Goal: Information Seeking & Learning: Find specific fact

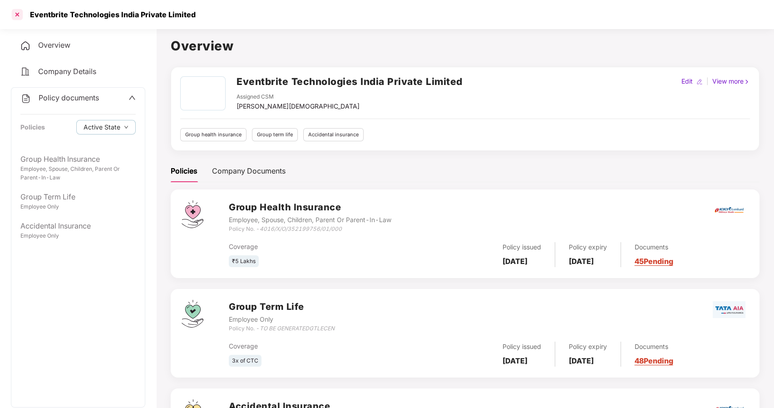
click at [19, 16] on div at bounding box center [17, 14] width 15 height 15
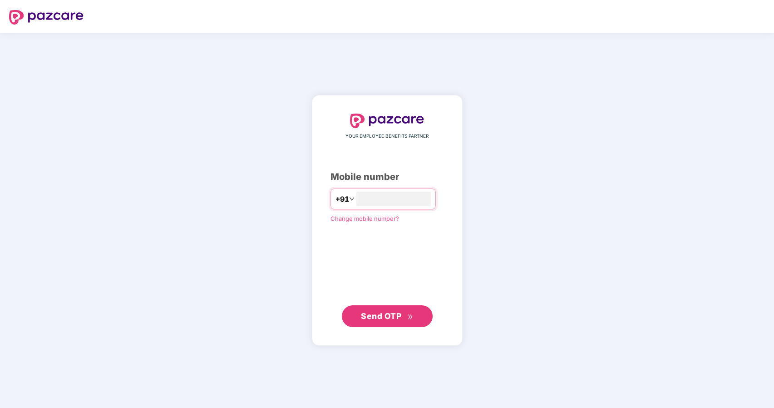
type input "**********"
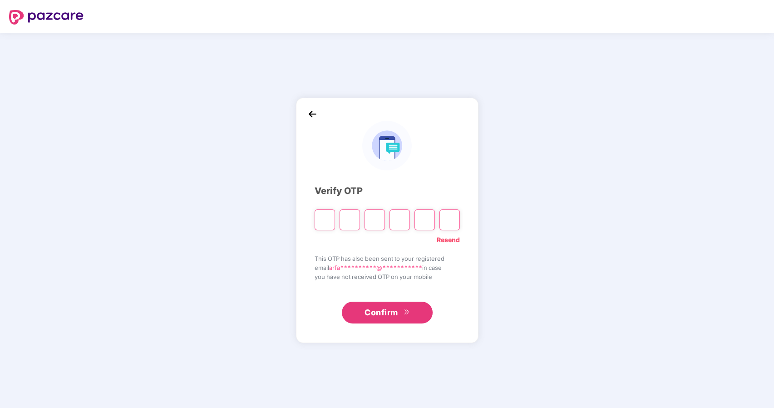
type input "*"
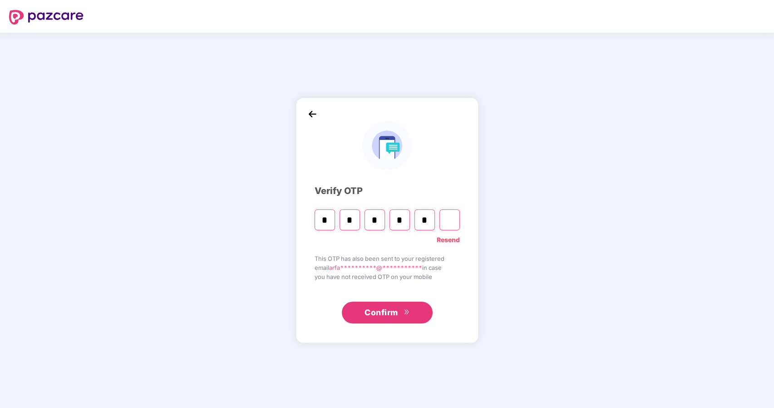
type input "*"
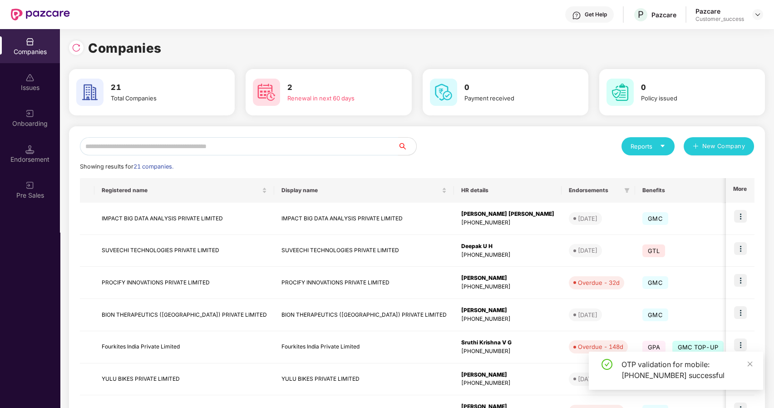
click at [132, 150] on input "text" at bounding box center [239, 146] width 318 height 18
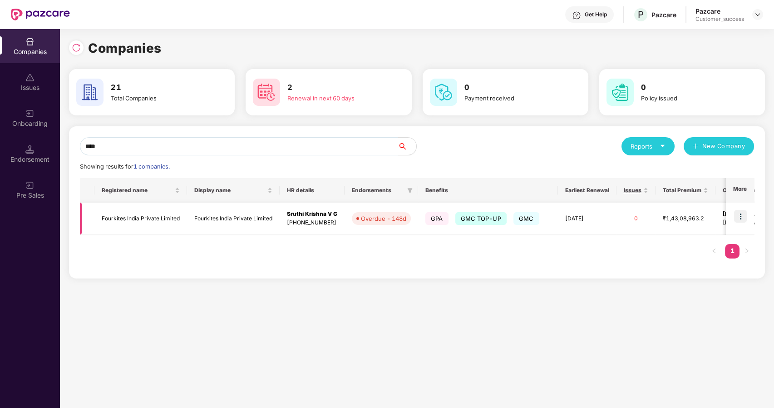
type input "****"
click at [189, 223] on td "Fourkites India Private Limited" at bounding box center [233, 219] width 93 height 32
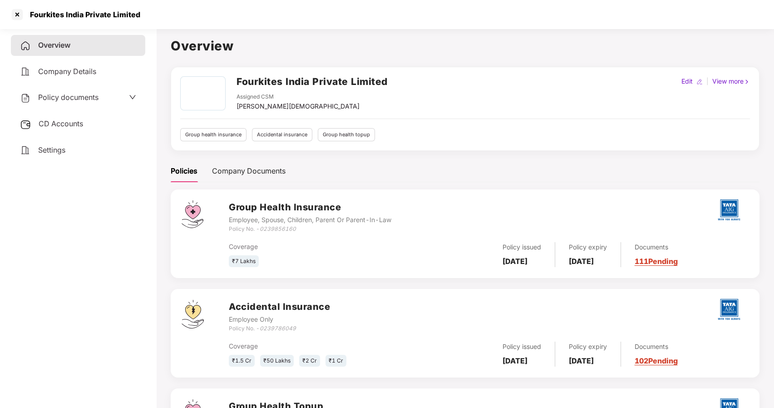
click at [60, 102] on div "Policy documents" at bounding box center [59, 98] width 79 height 12
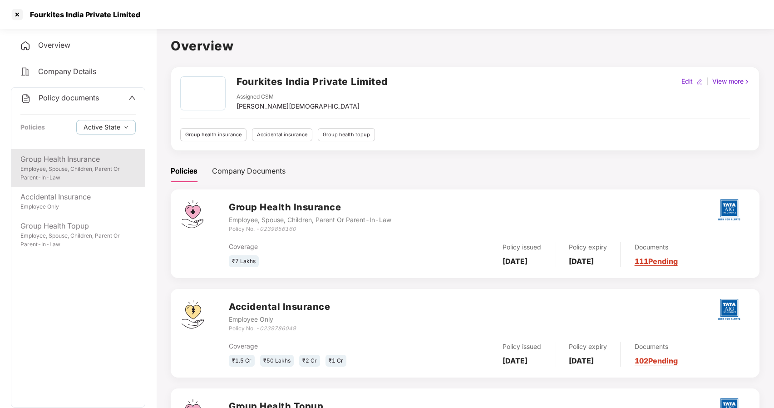
click at [65, 161] on div "Group Health Insurance" at bounding box center [77, 159] width 115 height 11
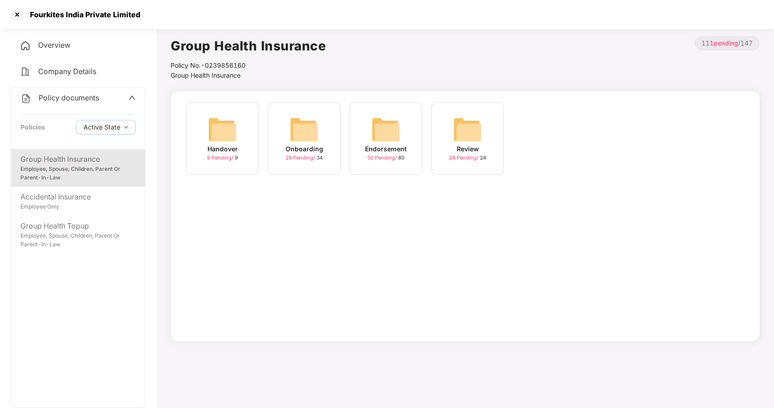
click at [309, 125] on img at bounding box center [304, 129] width 29 height 29
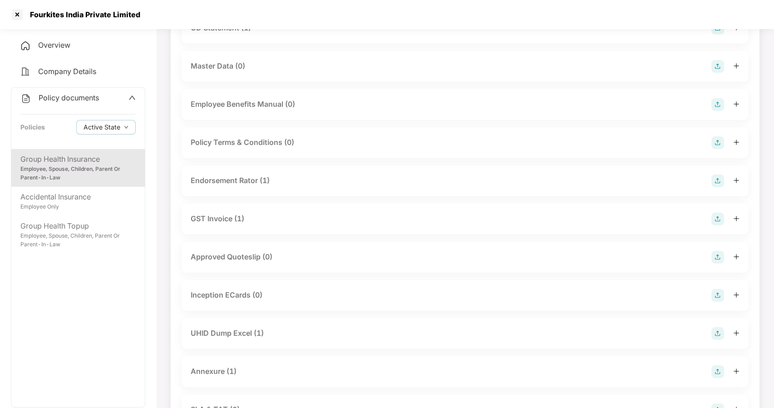
scroll to position [173, 0]
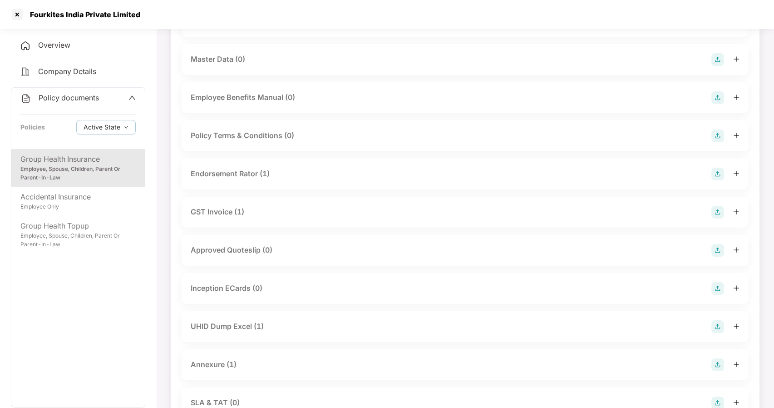
click at [210, 210] on div "GST Invoice (1)" at bounding box center [218, 211] width 54 height 11
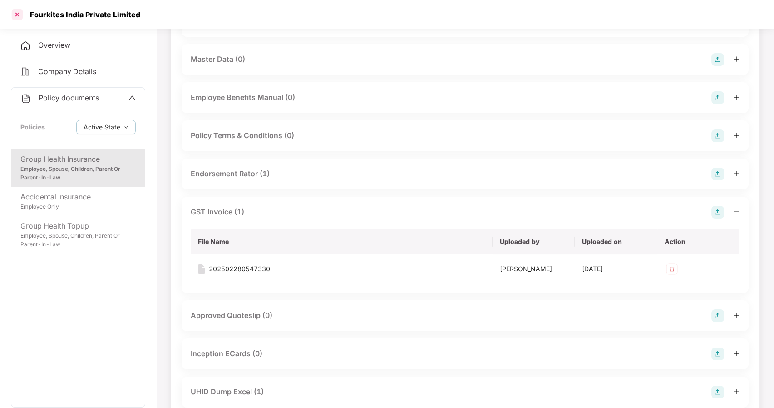
click at [17, 12] on div at bounding box center [17, 14] width 15 height 15
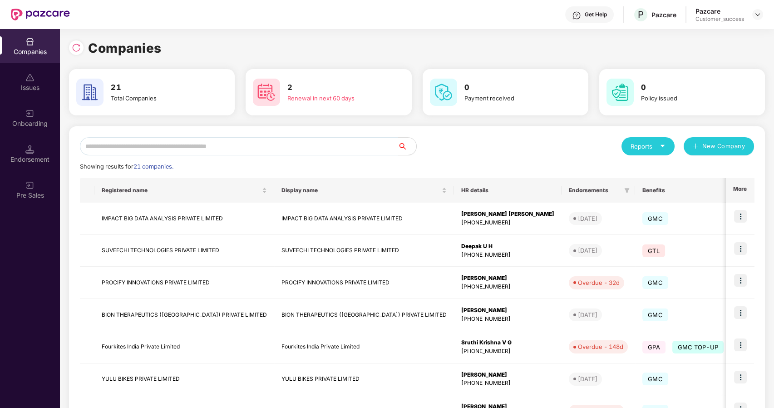
click at [156, 141] on input "text" at bounding box center [239, 146] width 318 height 18
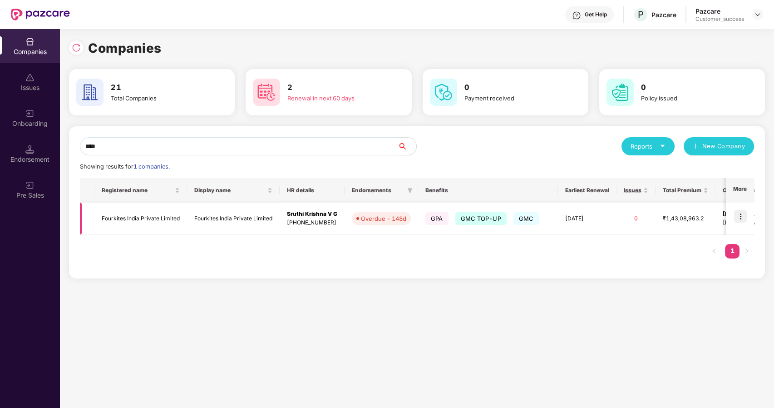
type input "****"
click at [741, 214] on img at bounding box center [740, 216] width 13 height 13
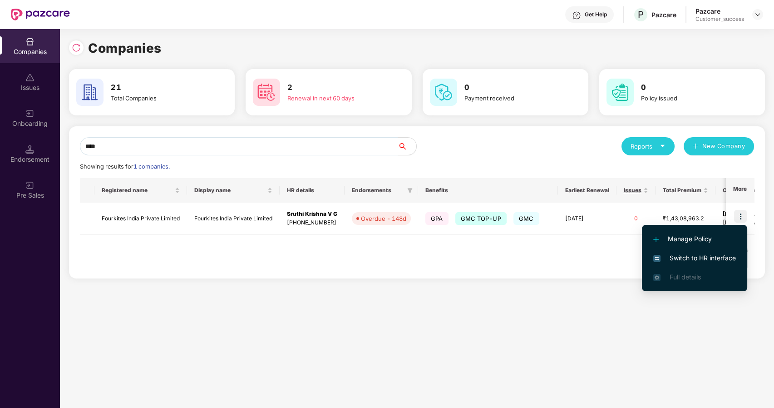
click at [693, 253] on li "Switch to HR interface" at bounding box center [694, 257] width 105 height 19
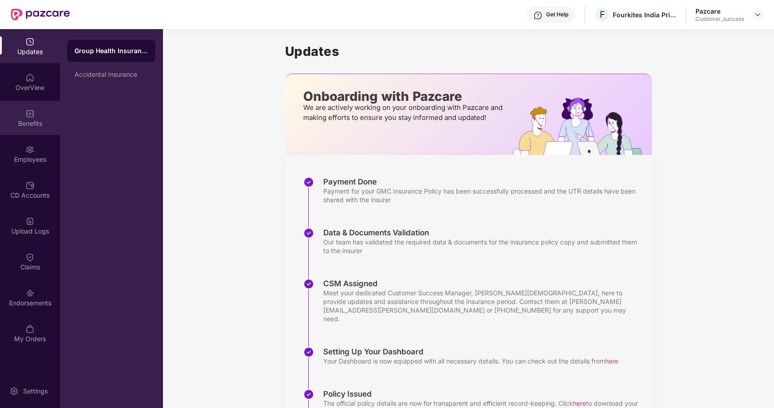
click at [20, 128] on div "Benefits" at bounding box center [30, 123] width 60 height 9
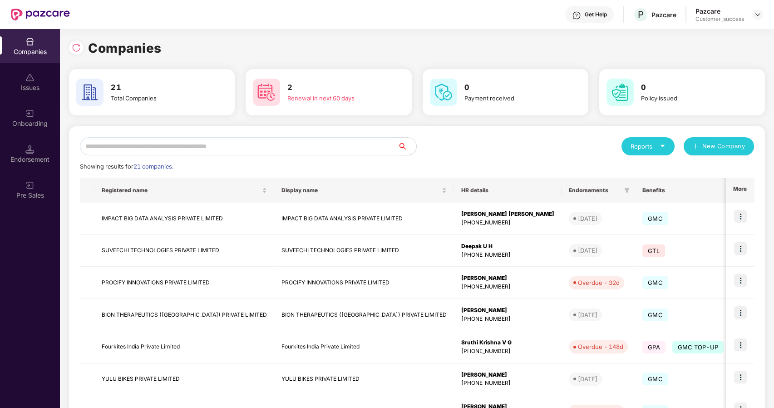
click at [129, 146] on input "text" at bounding box center [239, 146] width 318 height 18
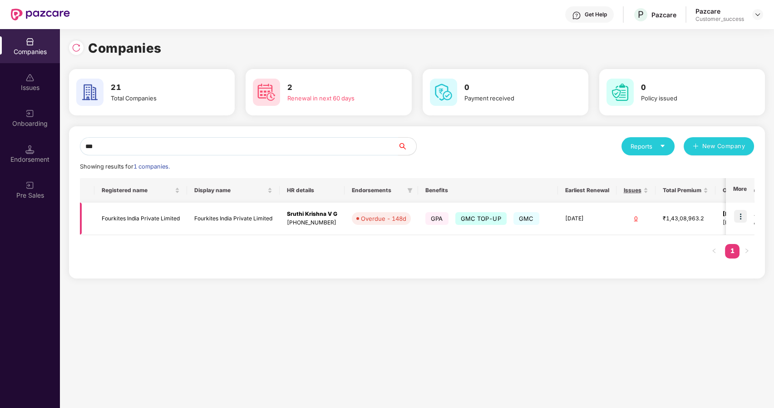
type input "***"
click at [139, 220] on td "Fourkites India Private Limited" at bounding box center [140, 219] width 93 height 32
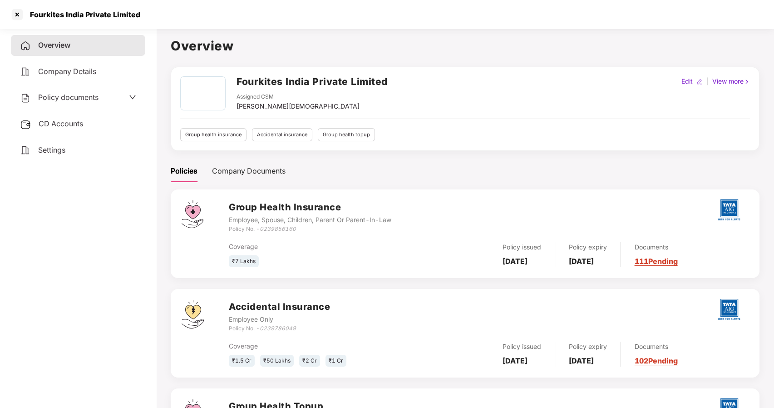
click at [87, 99] on span "Policy documents" at bounding box center [68, 97] width 60 height 9
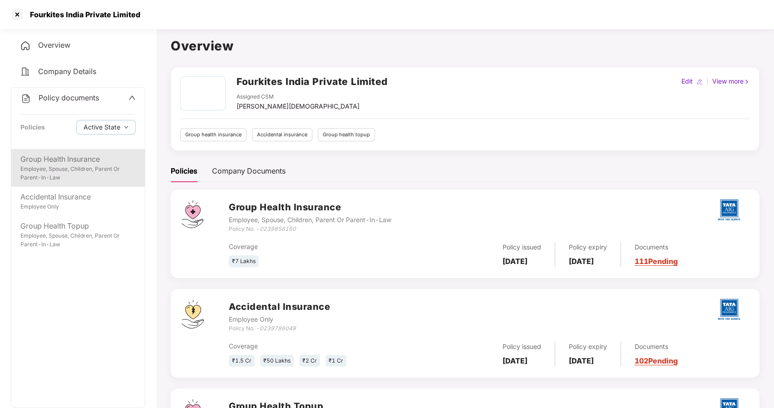
click at [53, 159] on div "Group Health Insurance" at bounding box center [77, 159] width 115 height 11
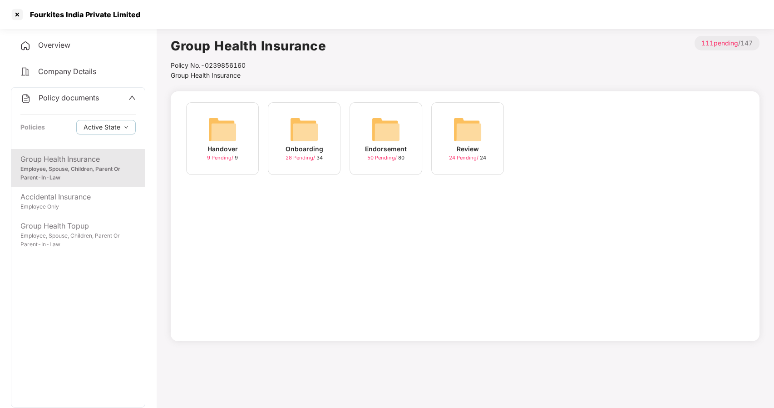
click at [313, 125] on img at bounding box center [304, 129] width 29 height 29
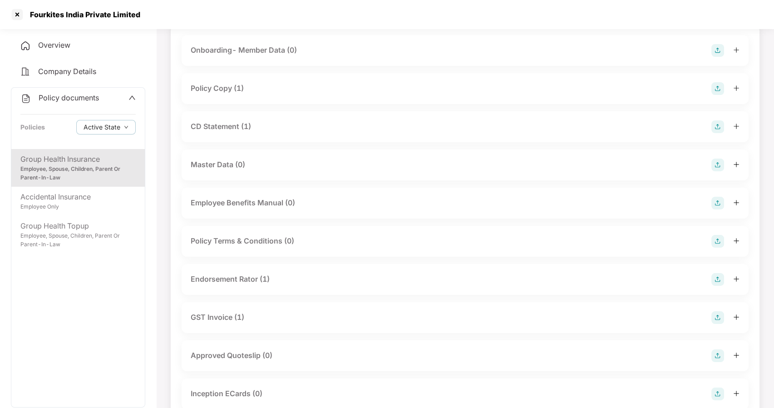
scroll to position [68, 0]
click at [228, 312] on div "GST Invoice (1)" at bounding box center [218, 316] width 54 height 11
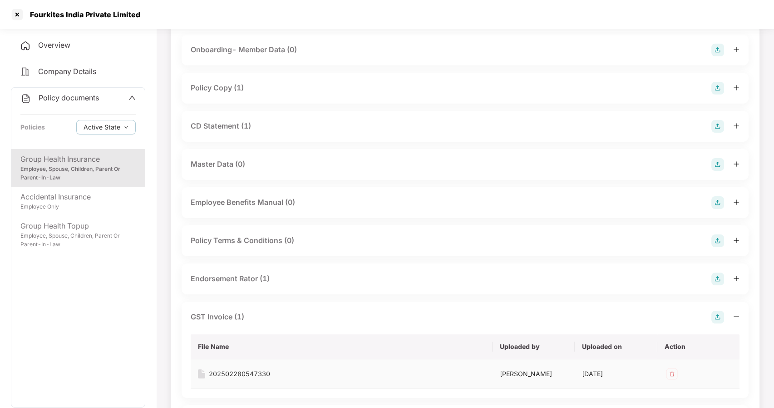
click at [226, 370] on div "202502280547330" at bounding box center [239, 374] width 61 height 10
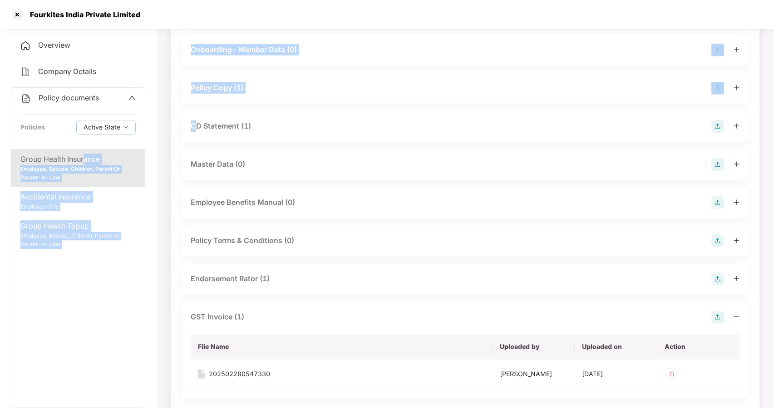
drag, startPoint x: 196, startPoint y: 107, endPoint x: 84, endPoint y: 155, distance: 122.3
click at [84, 155] on div "Group Health Insurance" at bounding box center [77, 159] width 115 height 11
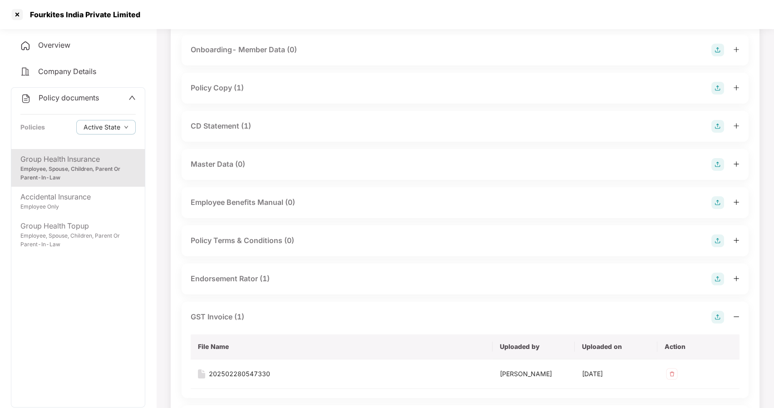
scroll to position [25, 0]
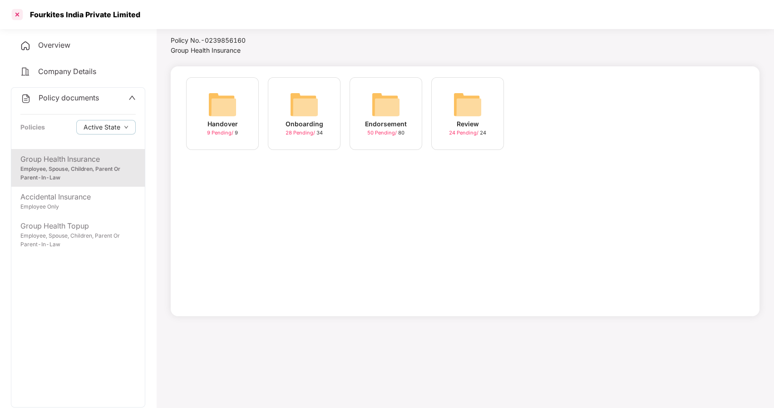
click at [20, 16] on div at bounding box center [17, 14] width 15 height 15
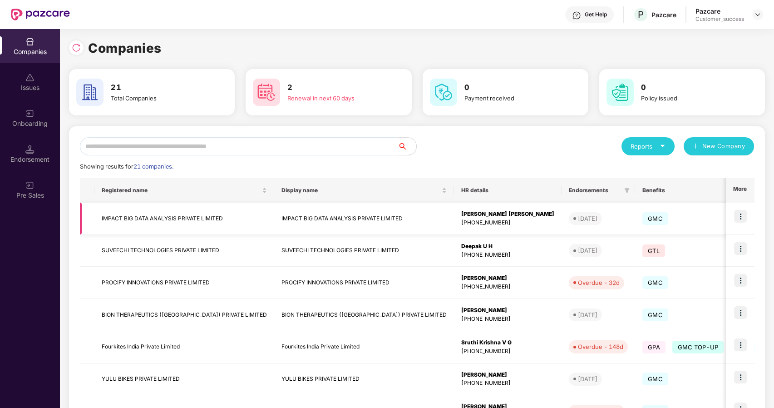
click at [739, 211] on img at bounding box center [740, 216] width 13 height 13
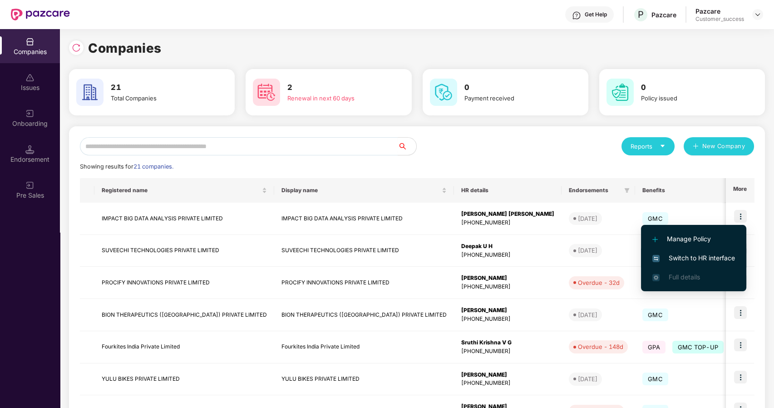
click at [672, 253] on li "Switch to HR interface" at bounding box center [693, 257] width 105 height 19
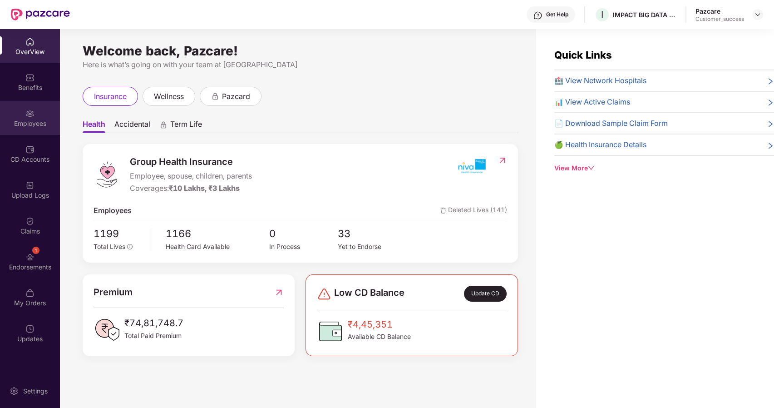
click at [33, 117] on img at bounding box center [29, 113] width 9 height 9
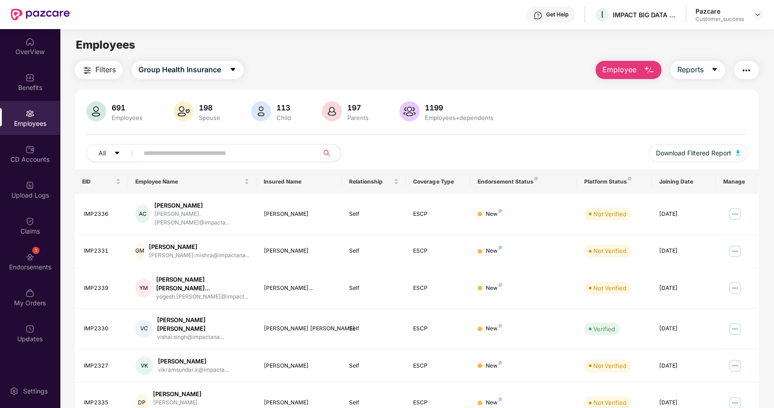
click at [148, 152] on input "text" at bounding box center [225, 153] width 163 height 14
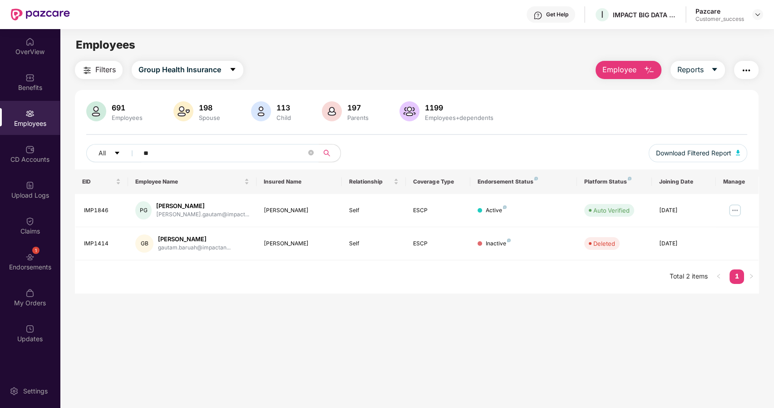
type input "*"
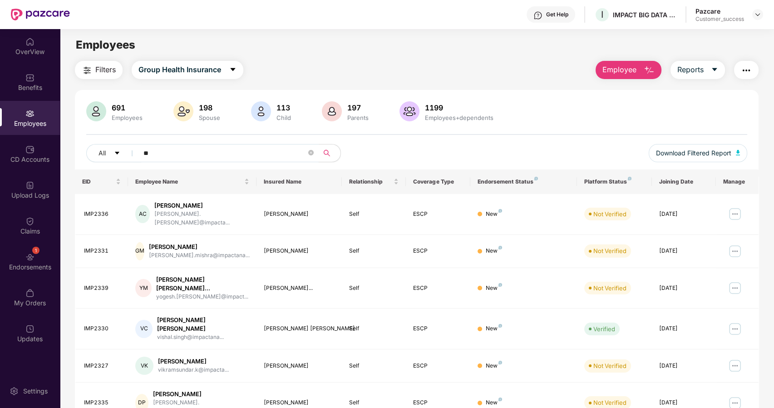
type input "*"
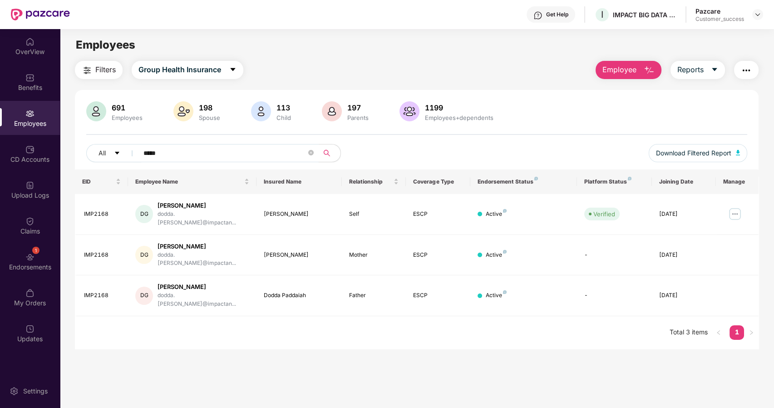
type input "*****"
click at [758, 14] on img at bounding box center [757, 14] width 7 height 7
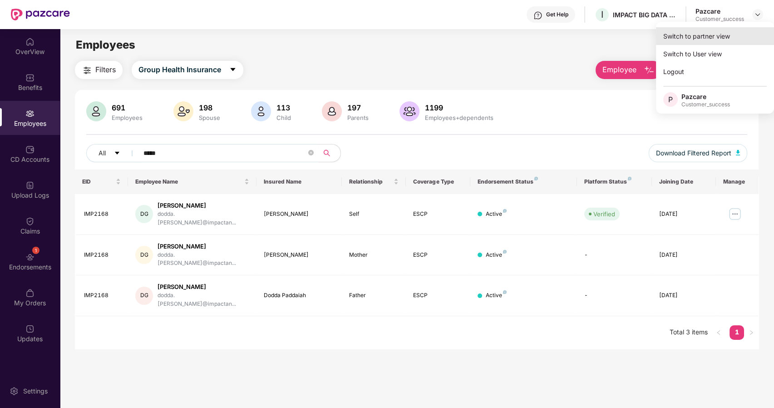
click at [706, 35] on div "Switch to partner view" at bounding box center [715, 36] width 118 height 18
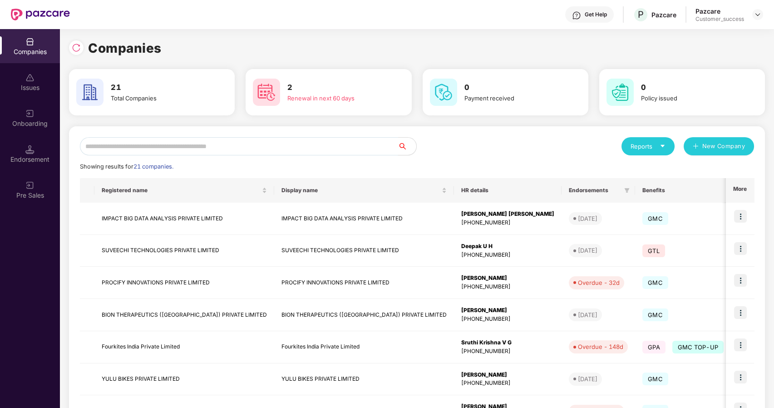
click at [188, 147] on input "text" at bounding box center [239, 146] width 318 height 18
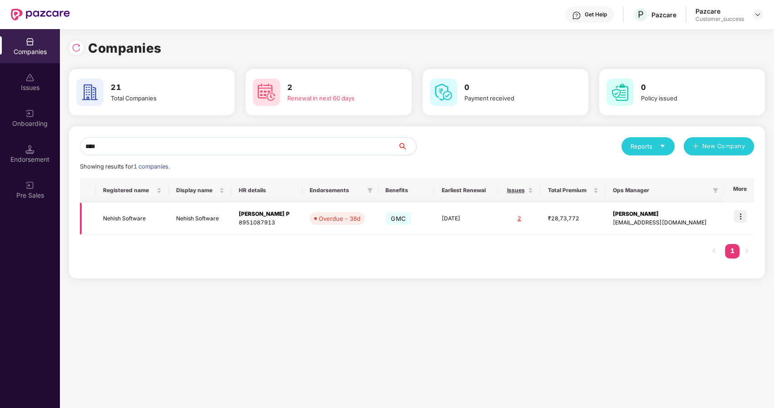
type input "****"
click at [740, 212] on img at bounding box center [740, 216] width 13 height 13
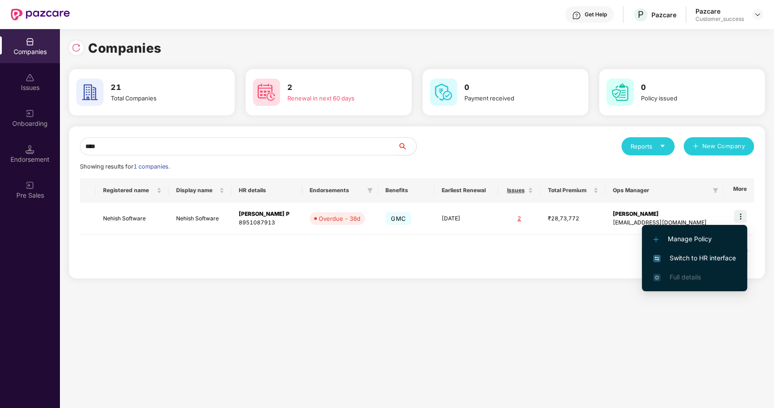
click at [678, 253] on span "Switch to HR interface" at bounding box center [695, 258] width 83 height 10
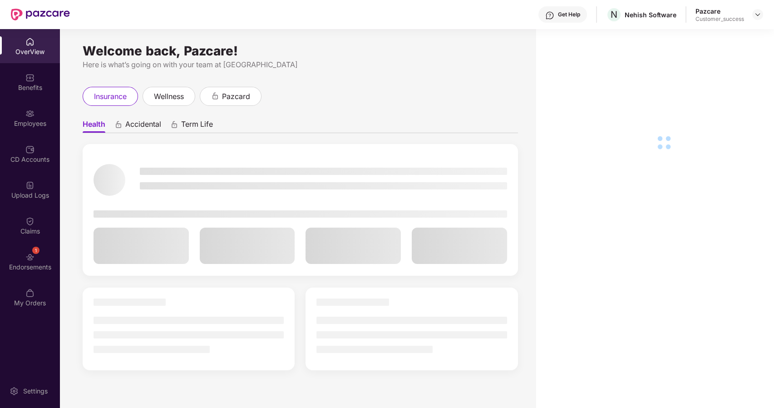
click at [29, 118] on div "Employees" at bounding box center [30, 118] width 60 height 34
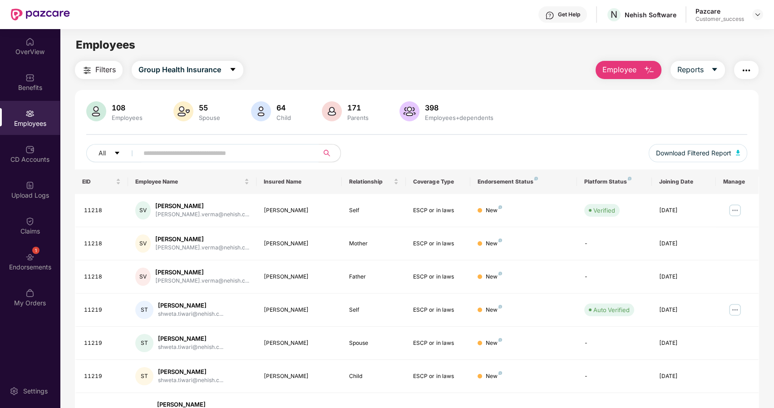
click at [166, 154] on input "text" at bounding box center [225, 153] width 163 height 14
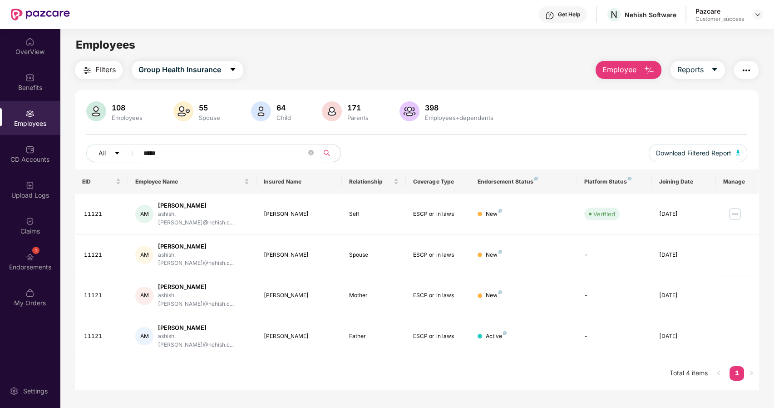
type input "*****"
click at [685, 157] on span "Download Filtered Report" at bounding box center [693, 153] width 75 height 10
click at [38, 191] on div "Upload Logs" at bounding box center [30, 195] width 60 height 9
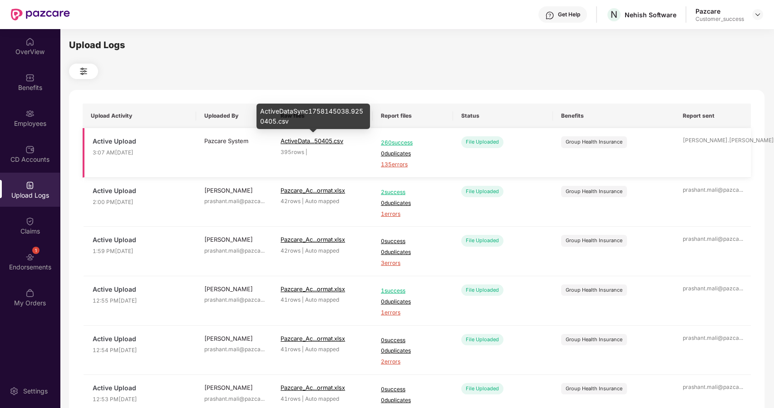
click at [304, 139] on span "ActiveData...50405.csv" at bounding box center [312, 140] width 63 height 7
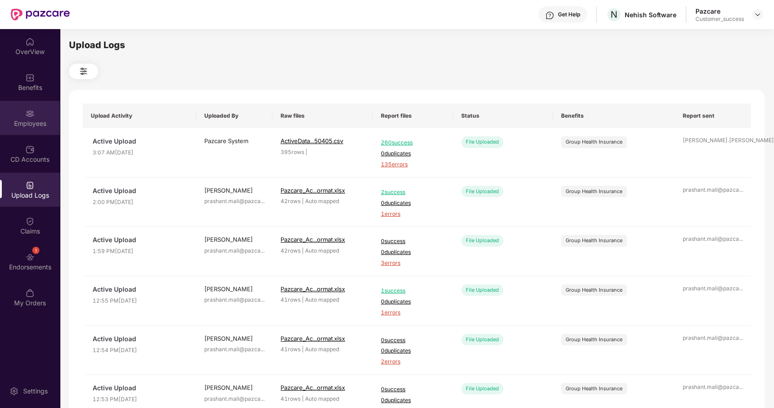
click at [49, 115] on div "Employees" at bounding box center [30, 118] width 60 height 34
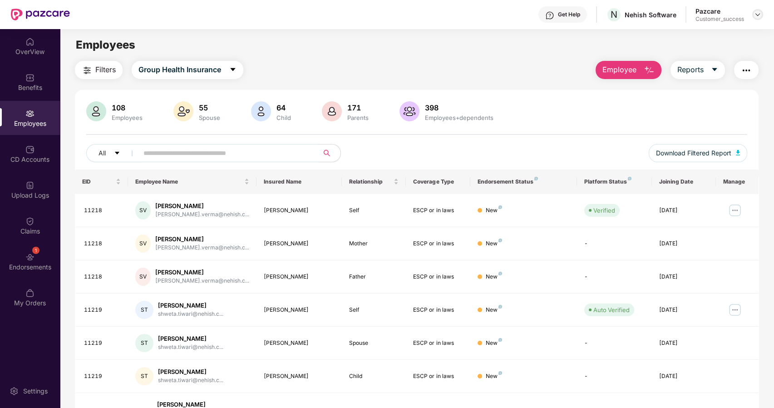
click at [757, 12] on img at bounding box center [757, 14] width 7 height 7
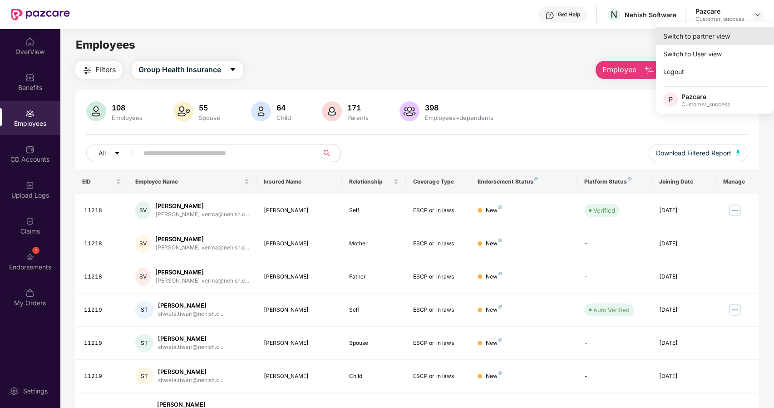
click at [700, 36] on div "Switch to partner view" at bounding box center [715, 36] width 118 height 18
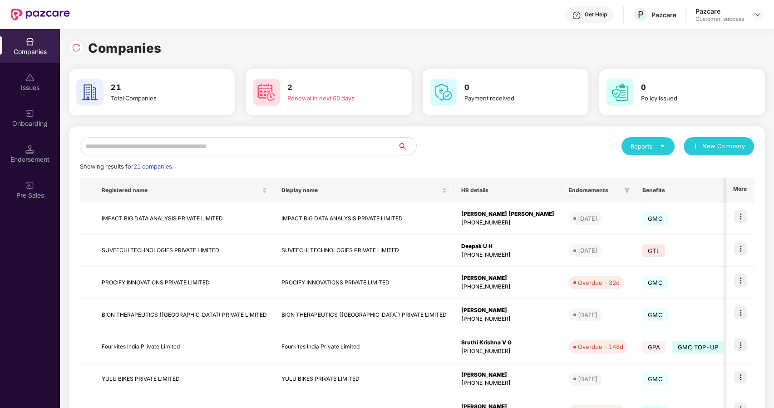
click at [115, 145] on input "text" at bounding box center [239, 146] width 318 height 18
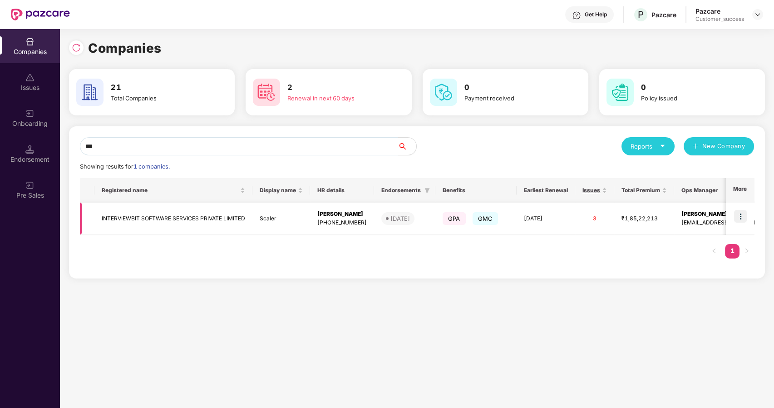
type input "***"
click at [742, 216] on img at bounding box center [740, 216] width 13 height 13
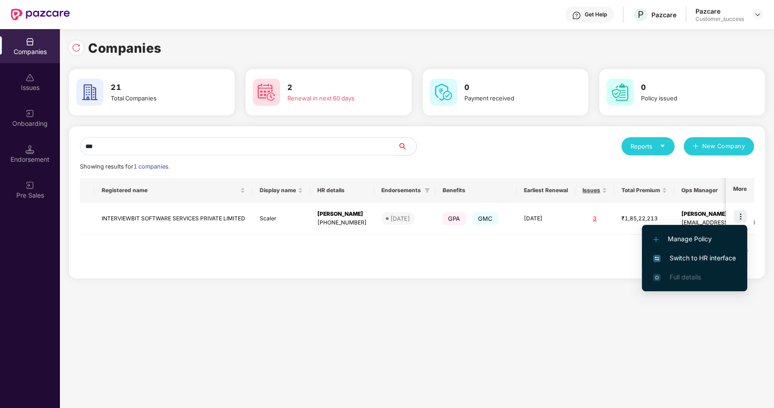
click at [671, 258] on span "Switch to HR interface" at bounding box center [695, 258] width 83 height 10
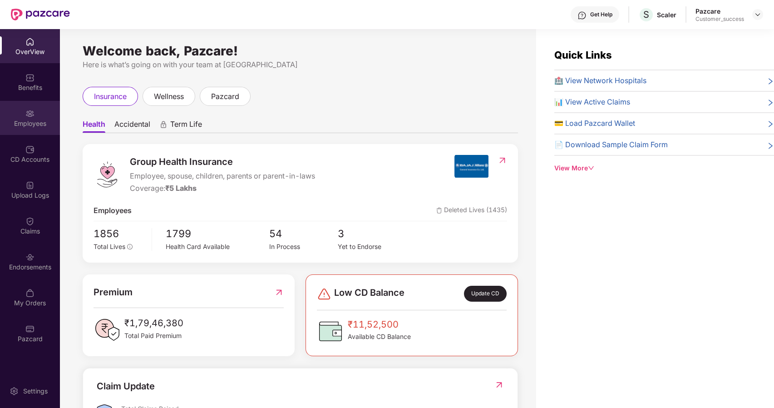
click at [34, 126] on div "Employees" at bounding box center [30, 123] width 60 height 9
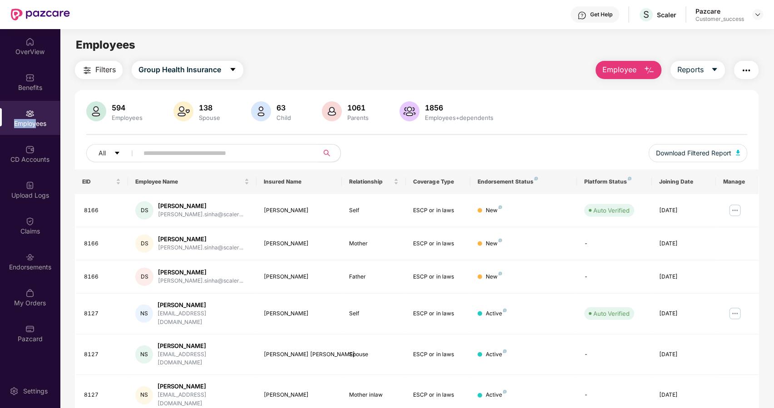
drag, startPoint x: 34, startPoint y: 126, endPoint x: 0, endPoint y: 131, distance: 34.1
click at [0, 131] on div "Employees" at bounding box center [30, 118] width 60 height 34
click at [155, 154] on input "text" at bounding box center [225, 153] width 163 height 14
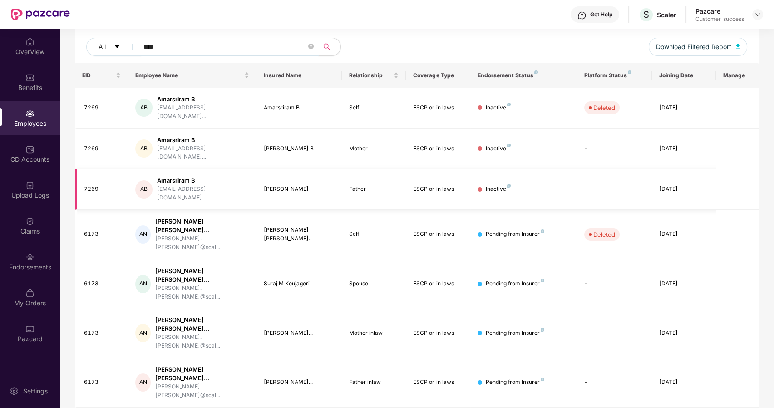
scroll to position [149, 0]
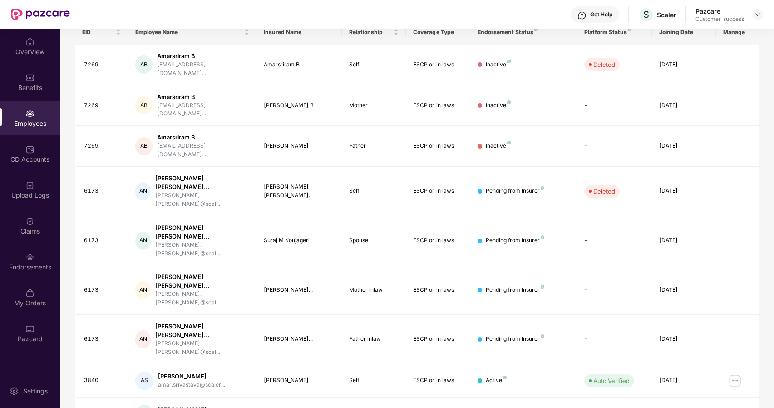
type input "****"
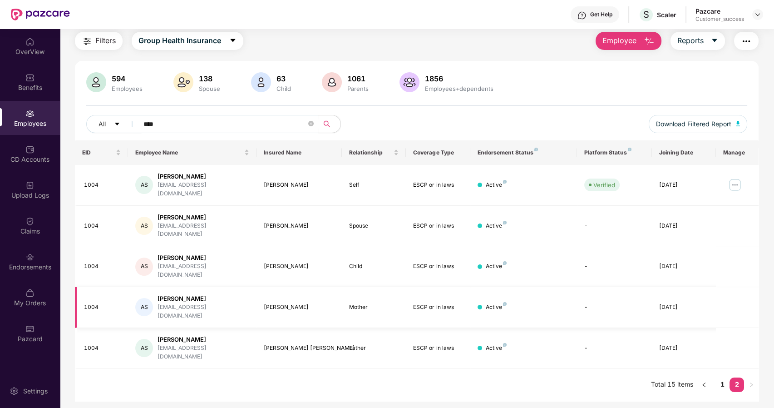
scroll to position [29, 0]
click at [756, 15] on img at bounding box center [757, 14] width 7 height 7
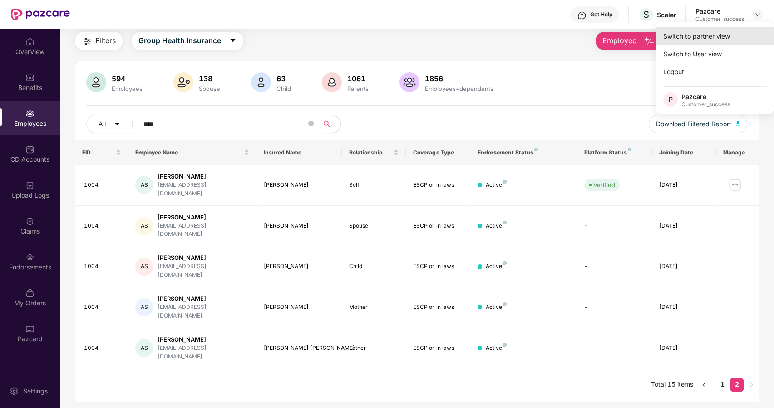
click at [679, 41] on div "Switch to partner view" at bounding box center [715, 36] width 118 height 18
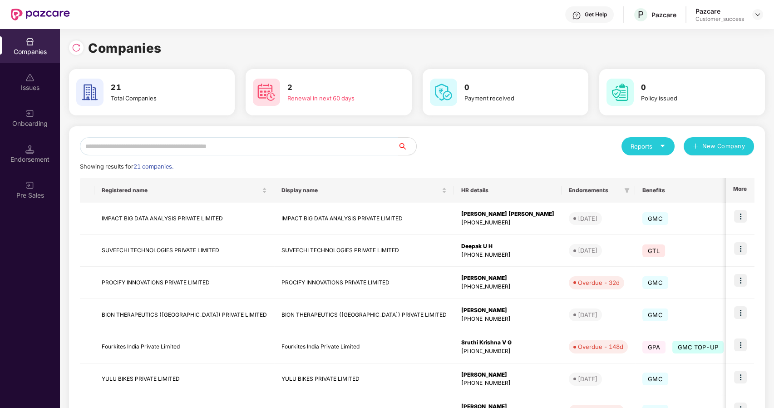
click at [186, 147] on input "text" at bounding box center [239, 146] width 318 height 18
click at [152, 213] on td "IMPACT BIG DATA ANALYSIS PRIVATE LIMITED" at bounding box center [184, 219] width 180 height 32
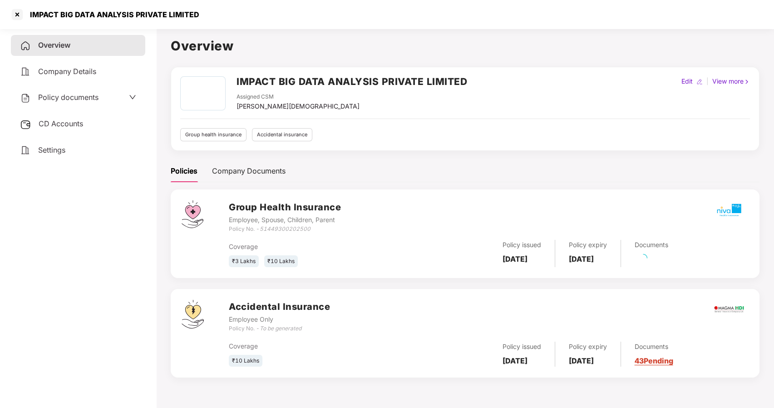
click at [77, 95] on span "Policy documents" at bounding box center [68, 97] width 60 height 9
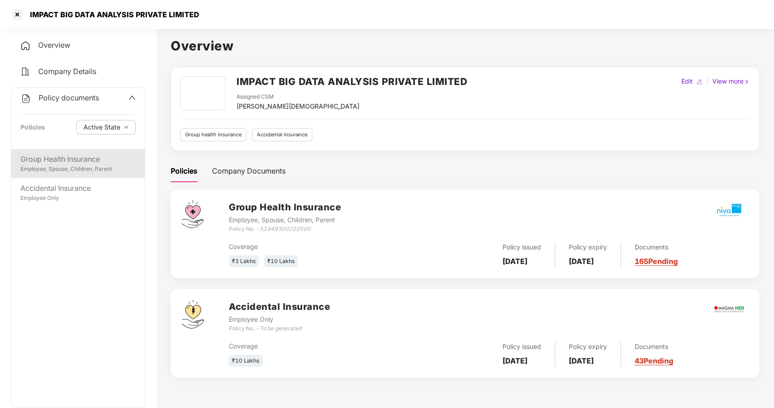
click at [79, 164] on div "Group Health Insurance" at bounding box center [77, 159] width 115 height 11
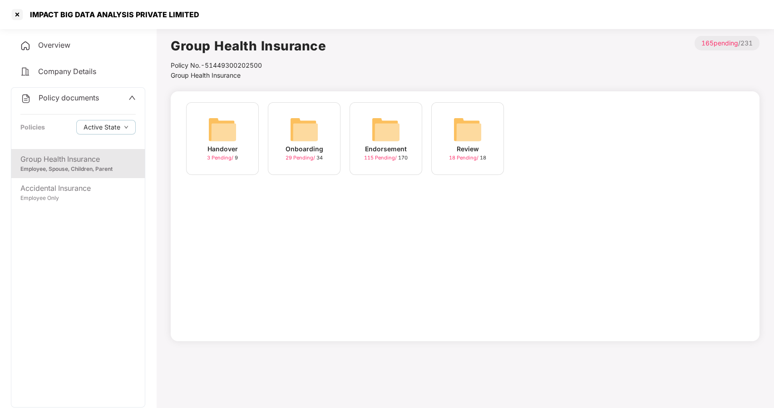
click at [296, 125] on img at bounding box center [304, 129] width 29 height 29
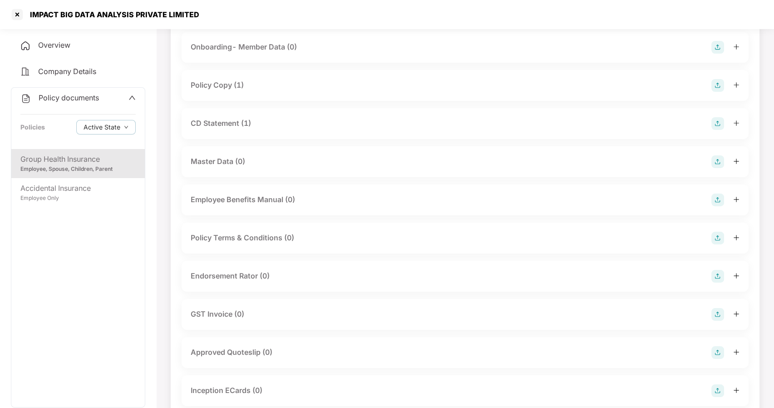
click at [92, 97] on span "Policy documents" at bounding box center [69, 97] width 60 height 9
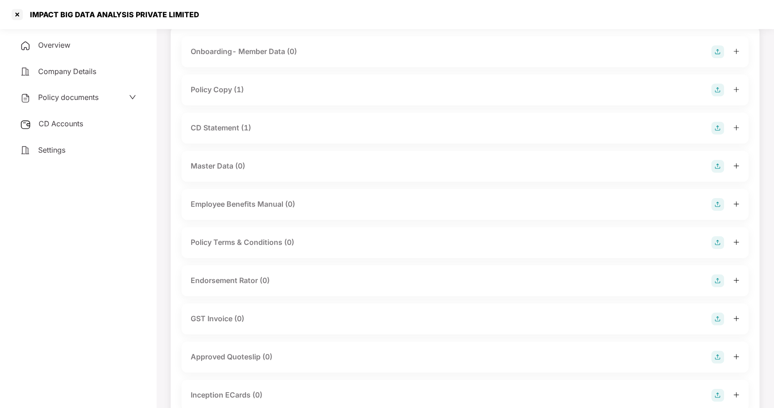
scroll to position [65, 0]
click at [18, 14] on div at bounding box center [17, 14] width 15 height 15
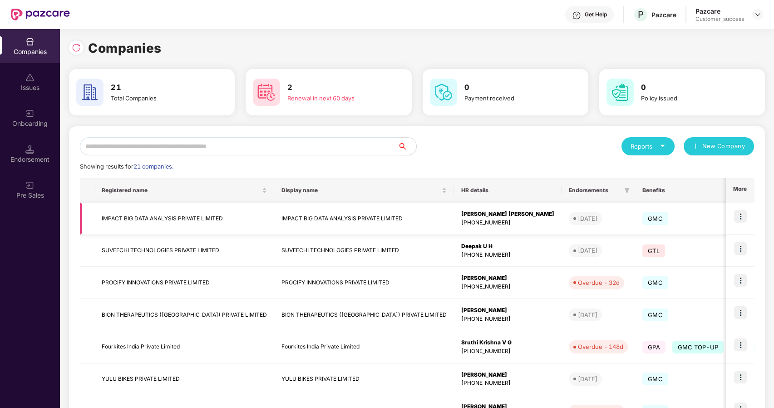
click at [108, 214] on td "IMPACT BIG DATA ANALYSIS PRIVATE LIMITED" at bounding box center [184, 219] width 180 height 32
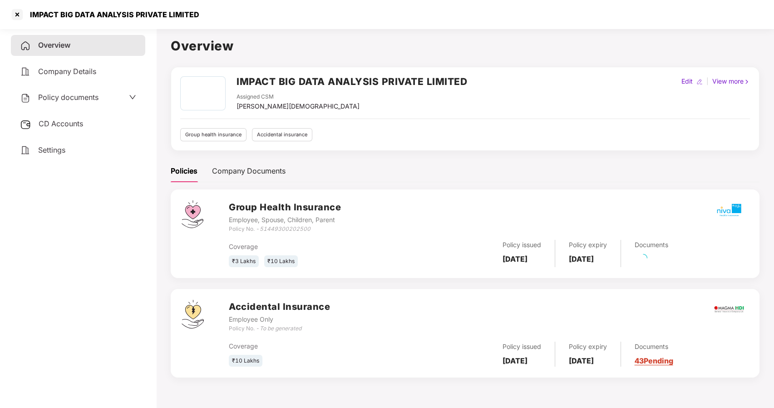
click at [91, 89] on div "Policy documents" at bounding box center [78, 97] width 134 height 21
click at [63, 101] on div "Policy documents" at bounding box center [59, 98] width 79 height 12
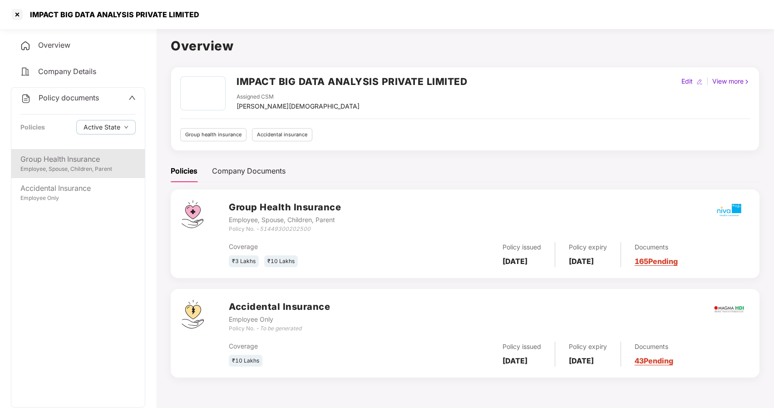
click at [64, 155] on div "Group Health Insurance" at bounding box center [77, 159] width 115 height 11
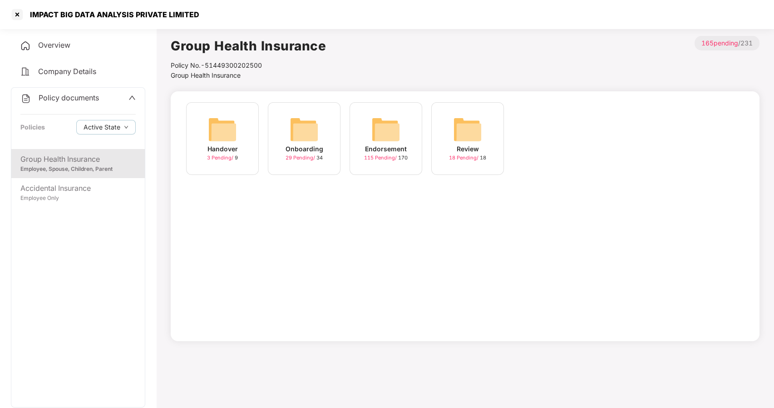
click at [66, 100] on span "Policy documents" at bounding box center [69, 97] width 60 height 9
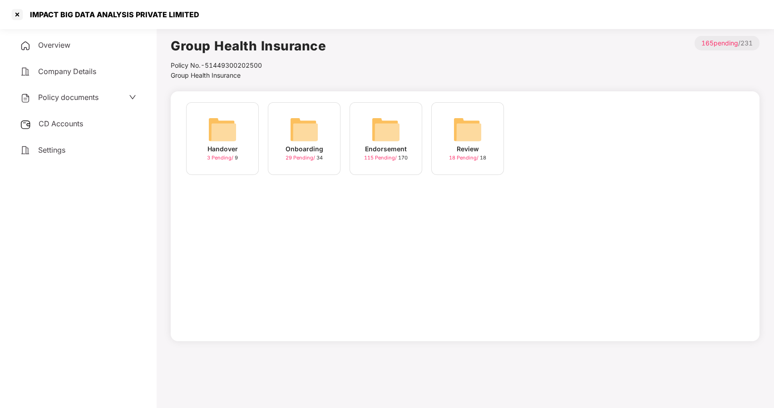
click at [64, 72] on span "Company Details" at bounding box center [67, 71] width 58 height 9
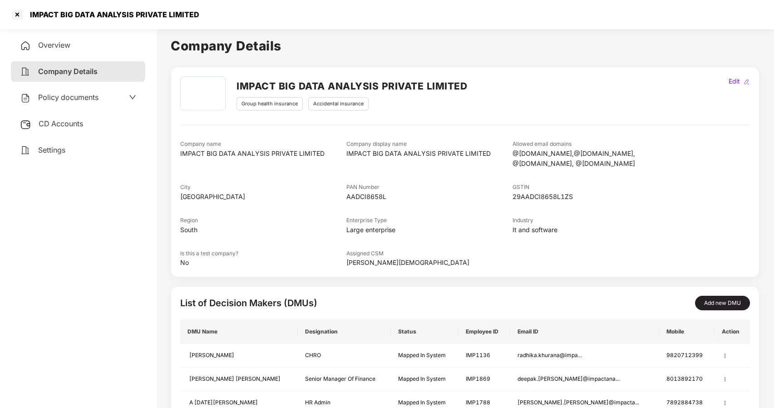
click at [76, 96] on span "Policy documents" at bounding box center [68, 97] width 60 height 9
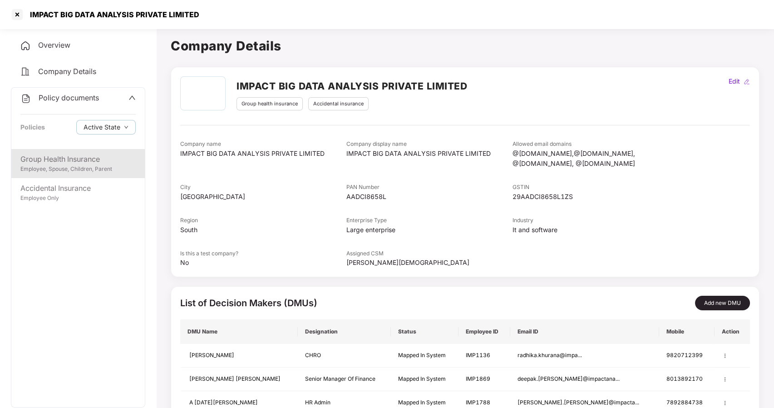
click at [68, 156] on div "Group Health Insurance" at bounding box center [77, 159] width 115 height 11
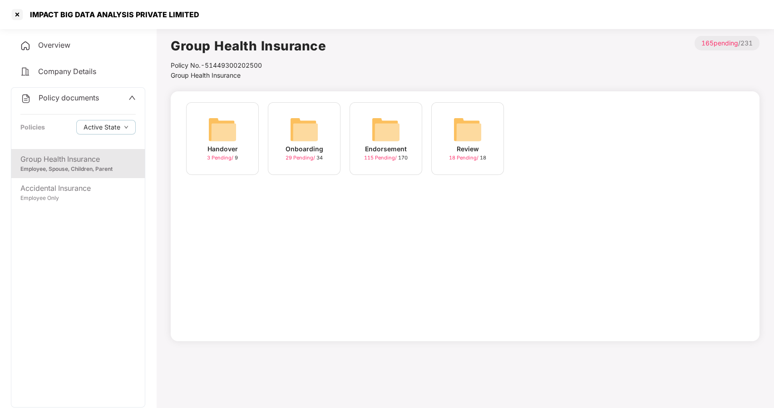
click at [217, 122] on img at bounding box center [222, 129] width 29 height 29
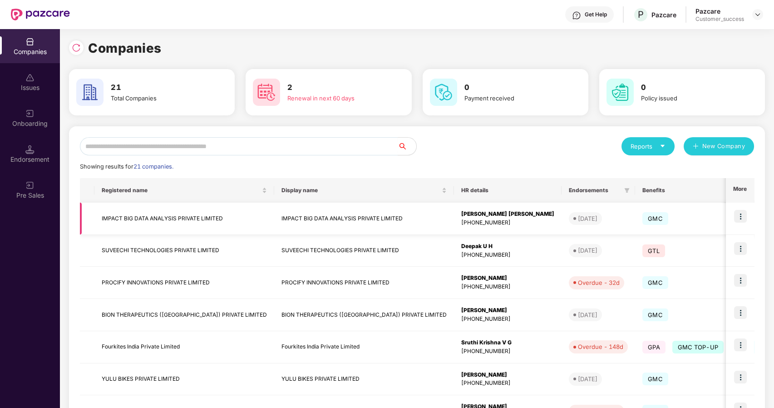
click at [142, 218] on td "IMPACT BIG DATA ANALYSIS PRIVATE LIMITED" at bounding box center [184, 219] width 180 height 32
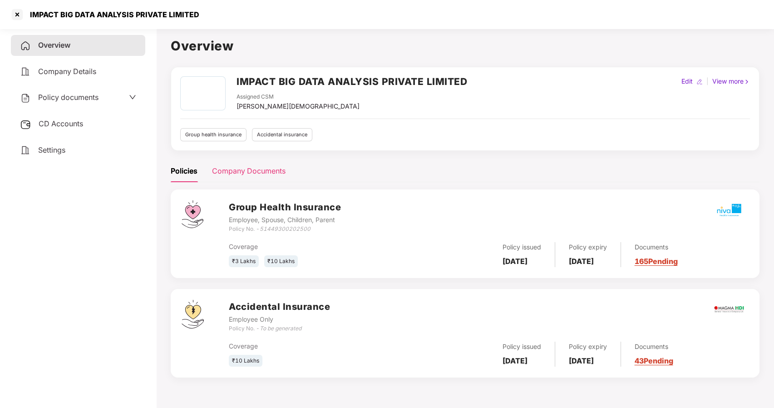
click at [239, 169] on div "Company Documents" at bounding box center [249, 170] width 74 height 11
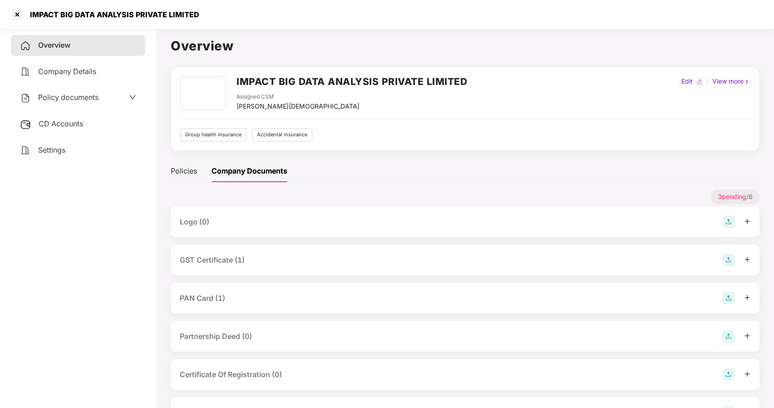
click at [226, 257] on div "GST Certificate (1)" at bounding box center [212, 259] width 65 height 11
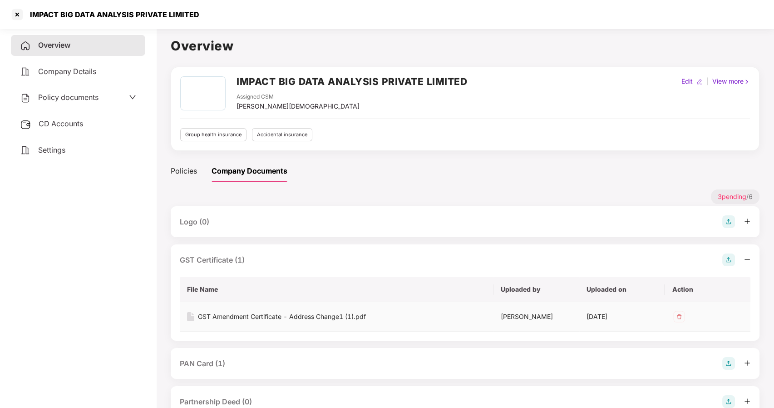
click at [223, 318] on div "GST Amendment Certificate - Address Change1 (1).pdf" at bounding box center [282, 317] width 168 height 10
click at [15, 14] on div at bounding box center [17, 14] width 15 height 15
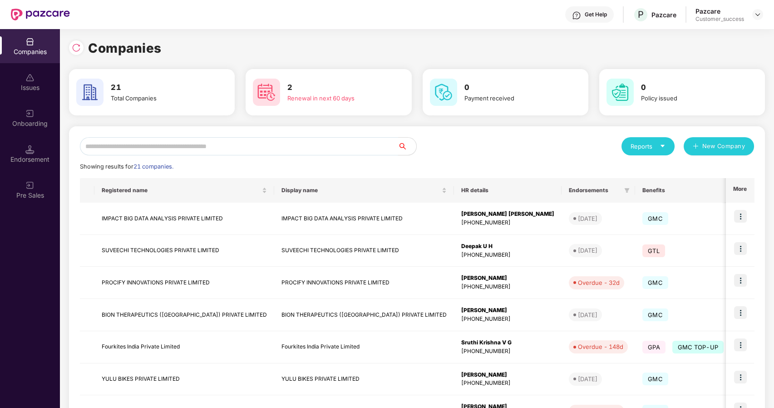
click at [184, 144] on input "text" at bounding box center [239, 146] width 318 height 18
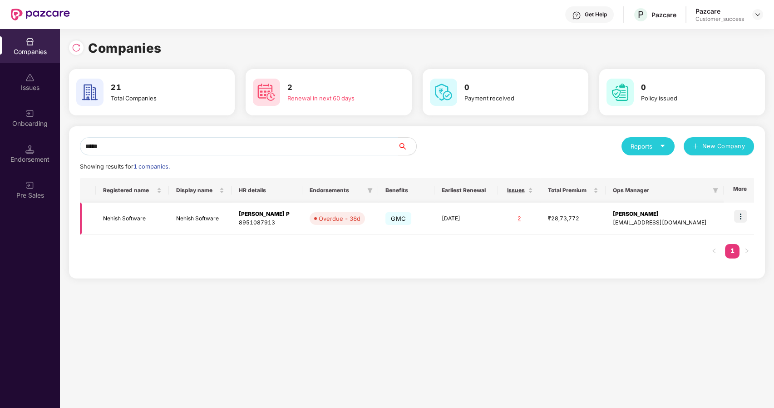
type input "*****"
click at [744, 216] on img at bounding box center [740, 216] width 13 height 13
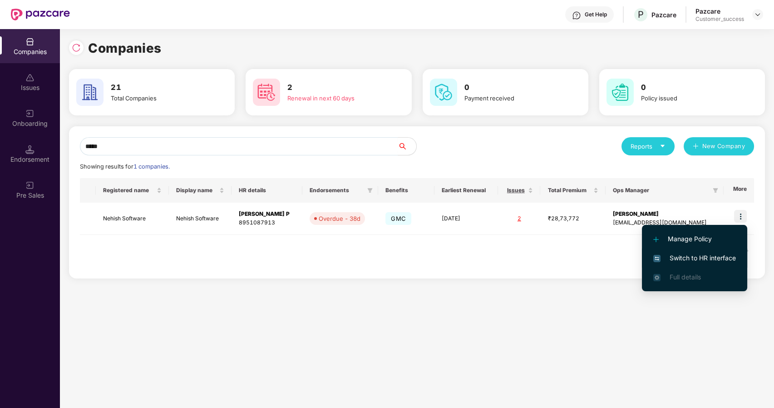
click at [676, 256] on span "Switch to HR interface" at bounding box center [695, 258] width 83 height 10
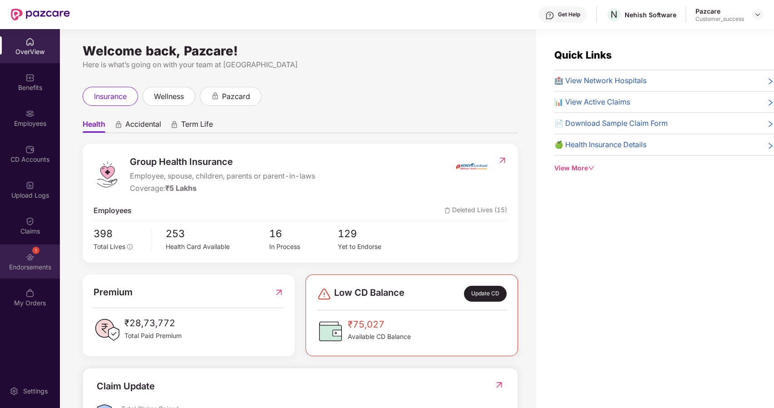
click at [30, 253] on img at bounding box center [29, 257] width 9 height 9
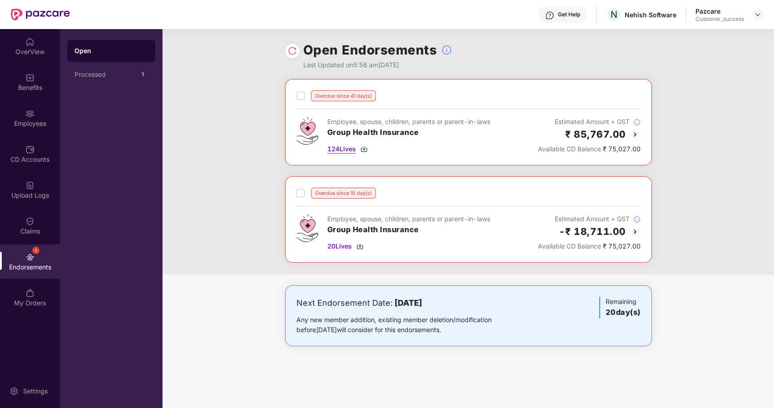
click at [330, 151] on span "124 Lives" at bounding box center [341, 149] width 29 height 10
click at [331, 243] on span "20 Lives" at bounding box center [339, 246] width 25 height 10
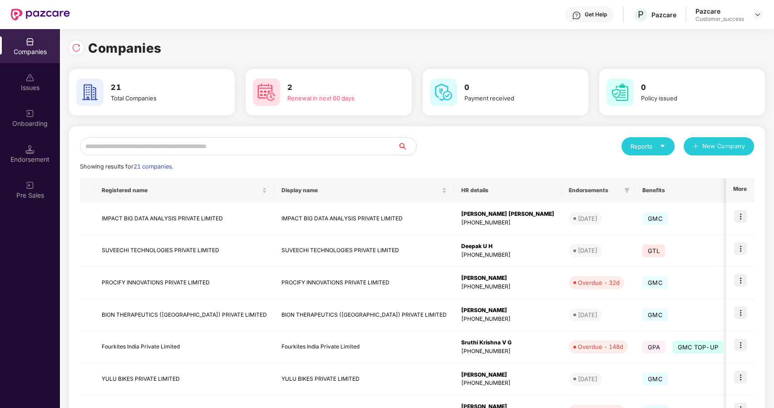
click at [107, 144] on input "text" at bounding box center [239, 146] width 318 height 18
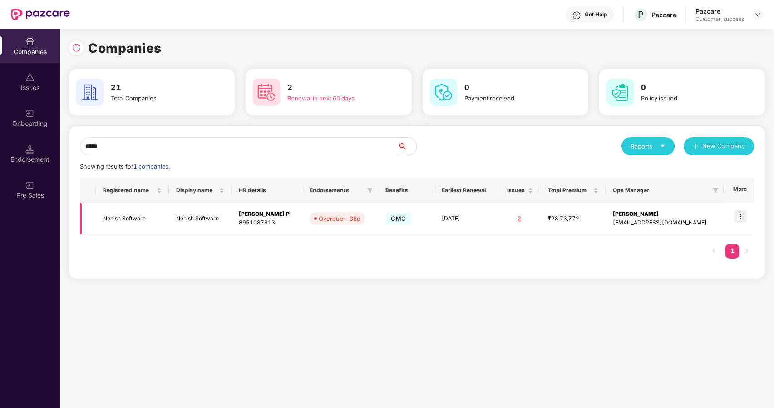
type input "*****"
click at [114, 223] on td "Nehish Software" at bounding box center [132, 219] width 73 height 32
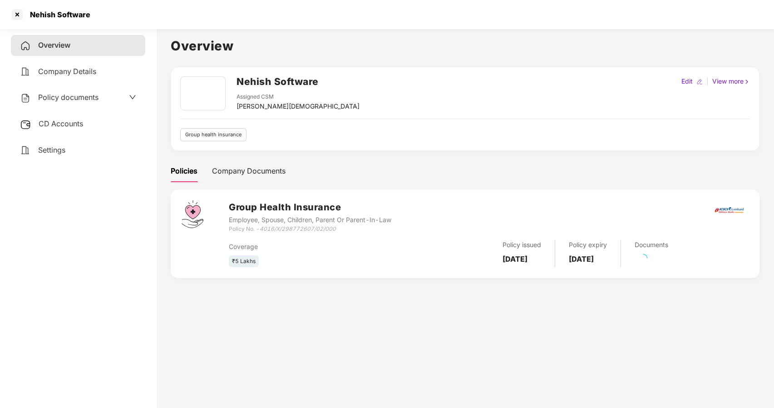
click at [61, 94] on span "Policy documents" at bounding box center [68, 97] width 60 height 9
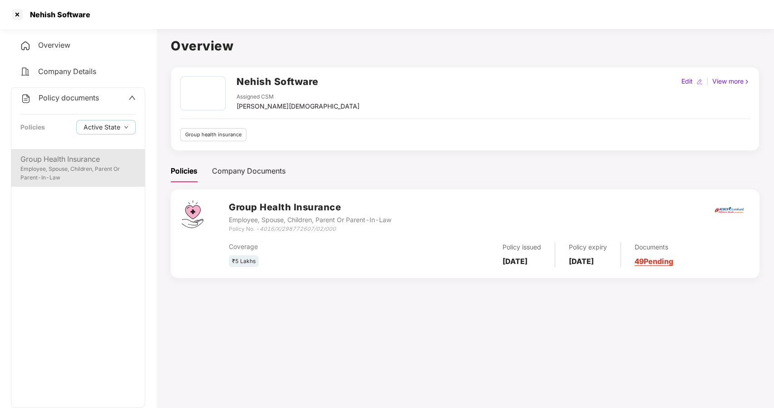
click at [88, 174] on div "Employee, Spouse, Children, Parent Or Parent-In-Law" at bounding box center [77, 173] width 115 height 17
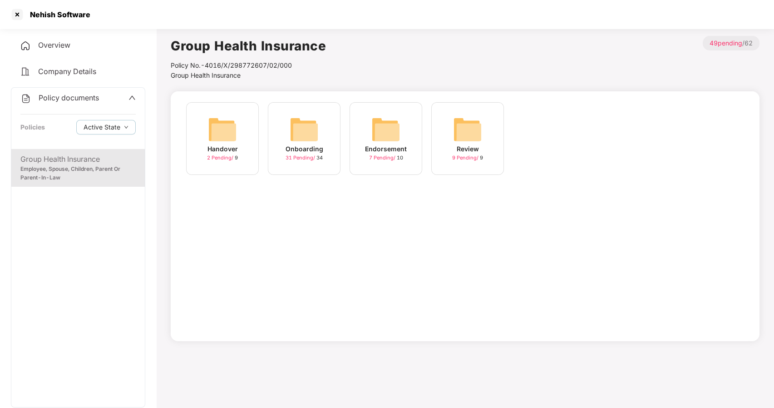
click at [298, 144] on div "Onboarding" at bounding box center [305, 149] width 38 height 10
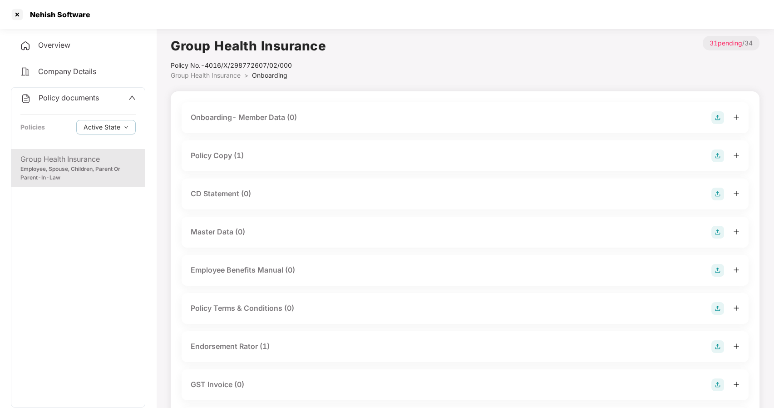
click at [229, 77] on span "Group Health Insurance" at bounding box center [206, 75] width 70 height 8
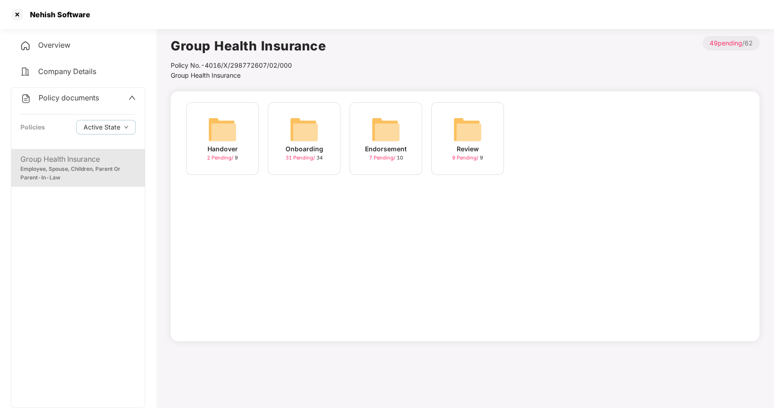
click at [394, 139] on img at bounding box center [386, 129] width 29 height 29
click at [385, 133] on img at bounding box center [386, 129] width 29 height 29
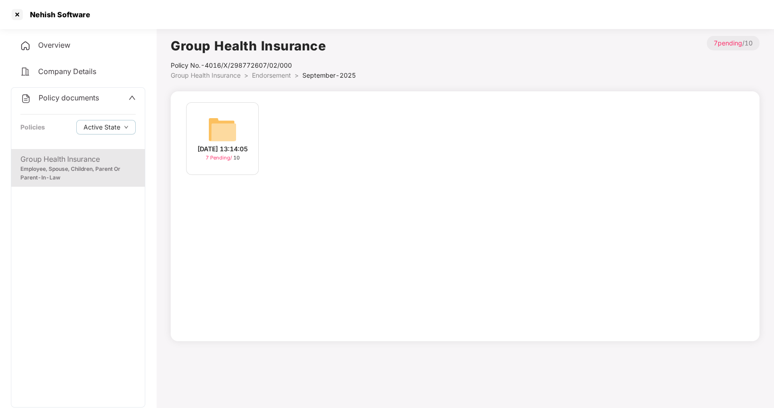
click at [224, 148] on div "17-Sep-2025 13:14:05" at bounding box center [223, 149] width 50 height 10
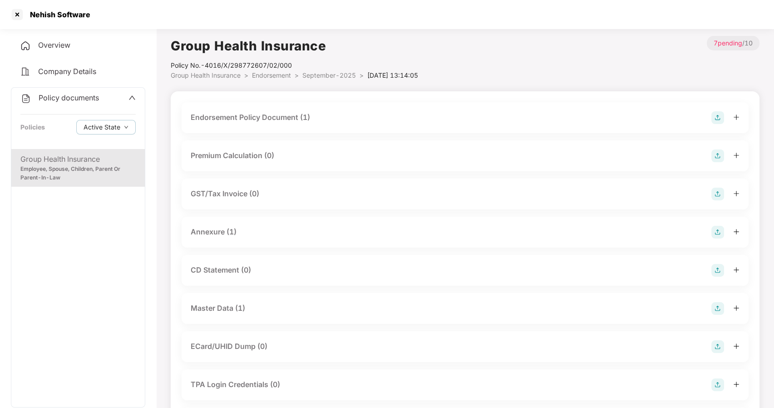
click at [215, 303] on div "Master Data (1)" at bounding box center [218, 308] width 55 height 11
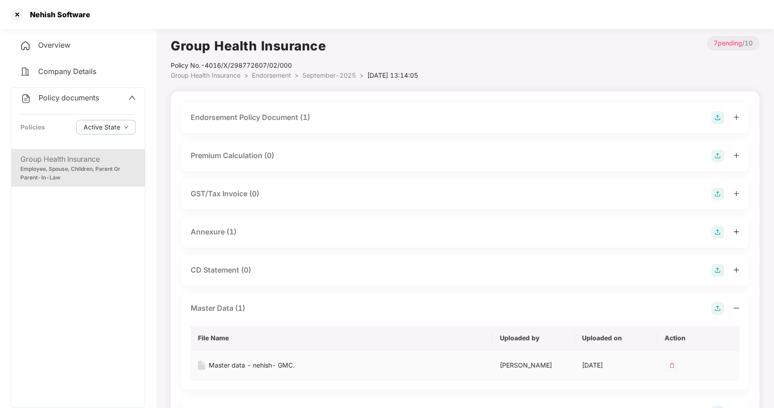
click at [238, 360] on div "Master data - nehish- GMC." at bounding box center [252, 365] width 86 height 10
click at [15, 16] on div at bounding box center [17, 14] width 15 height 15
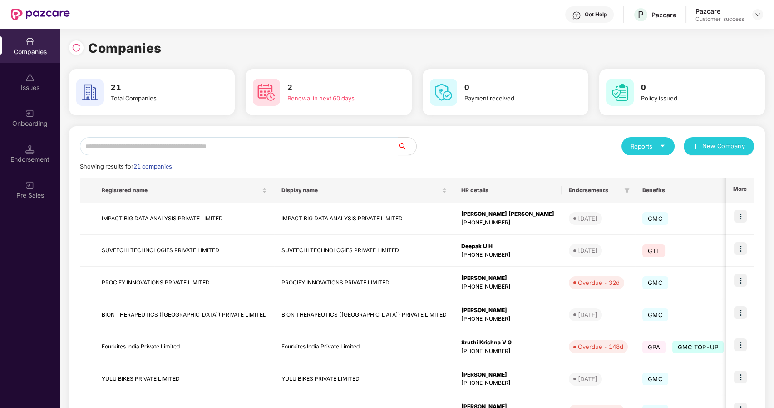
click at [169, 140] on input "text" at bounding box center [239, 146] width 318 height 18
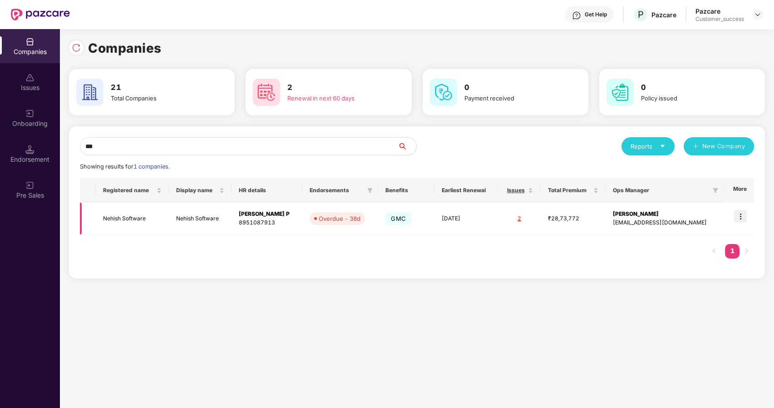
type input "***"
click at [742, 213] on img at bounding box center [740, 216] width 13 height 13
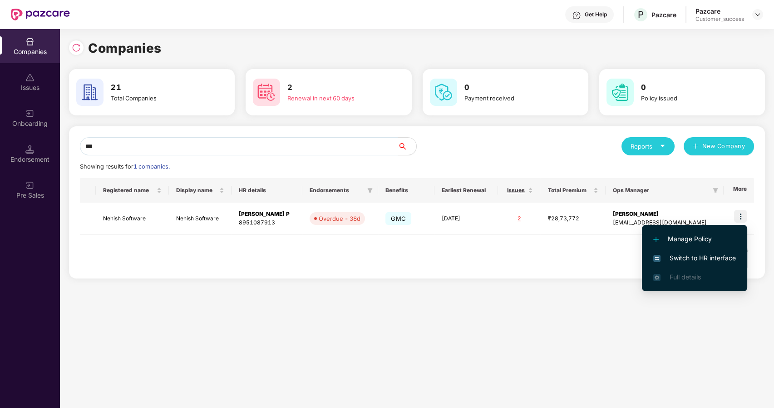
click at [675, 260] on span "Switch to HR interface" at bounding box center [695, 258] width 83 height 10
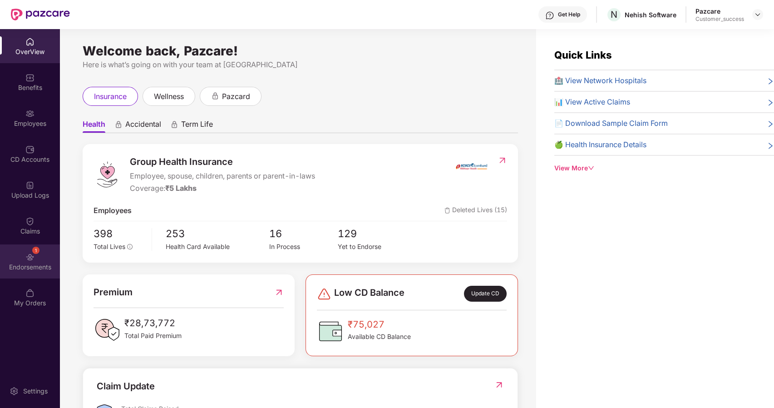
click at [25, 260] on img at bounding box center [29, 257] width 9 height 9
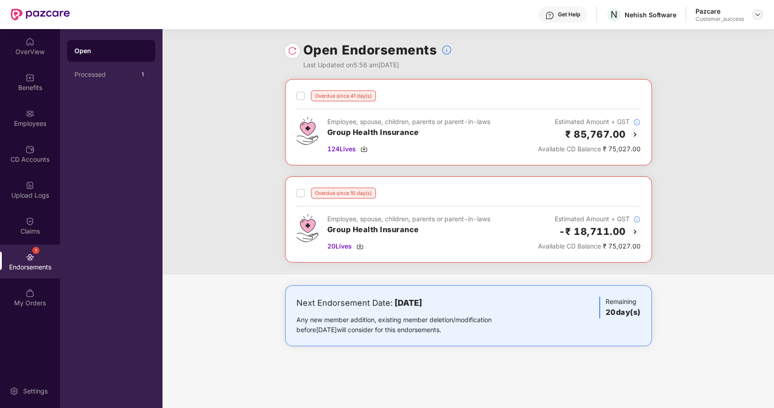
click at [755, 14] on img at bounding box center [757, 14] width 7 height 7
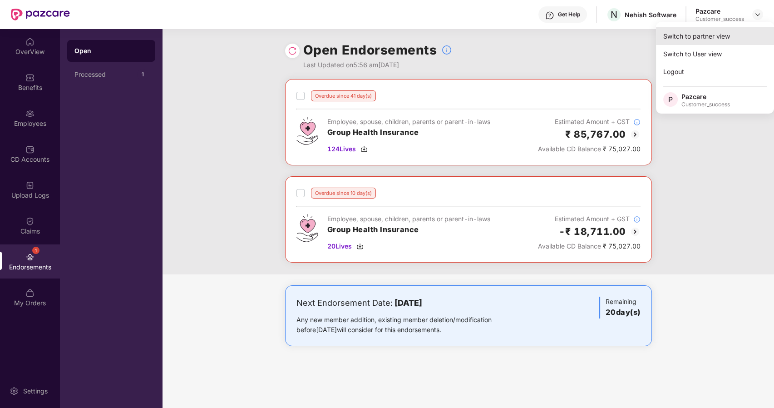
click at [692, 42] on div "Switch to partner view" at bounding box center [715, 36] width 118 height 18
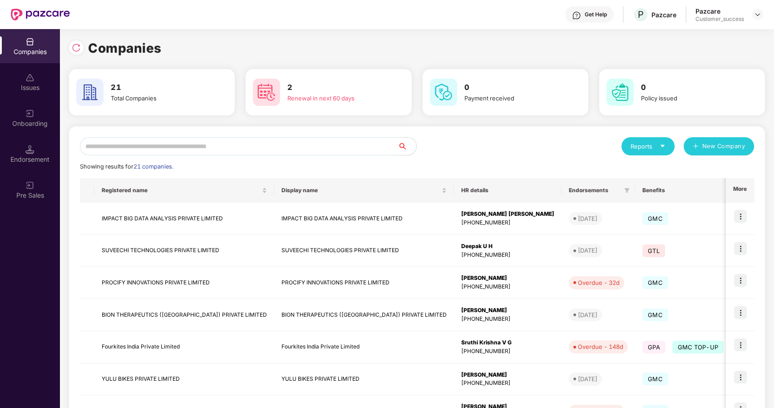
click at [154, 149] on input "text" at bounding box center [239, 146] width 318 height 18
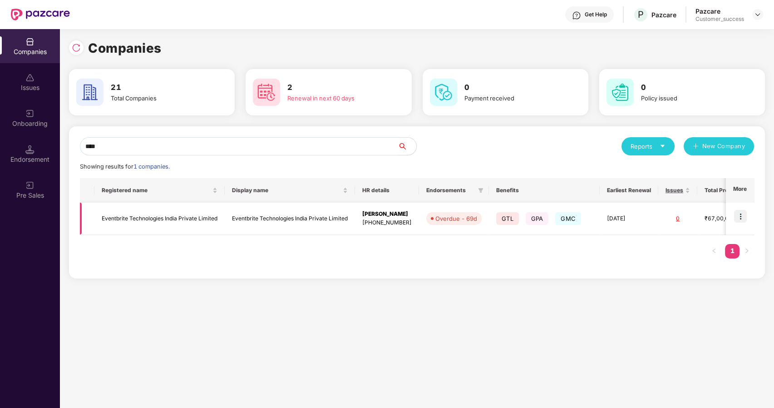
type input "****"
click at [744, 218] on img at bounding box center [740, 216] width 13 height 13
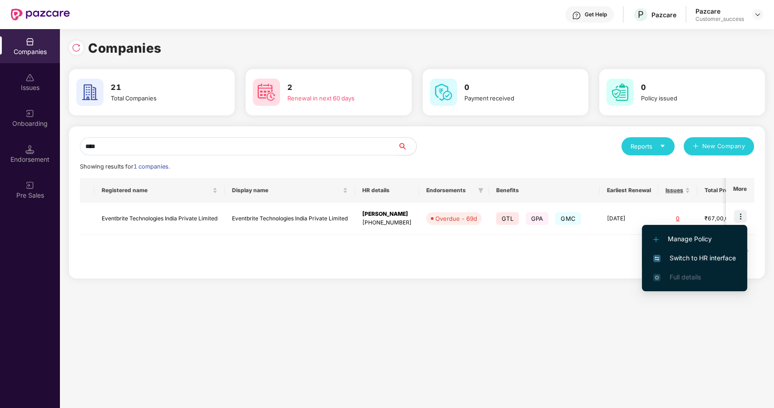
click at [673, 260] on span "Switch to HR interface" at bounding box center [695, 258] width 83 height 10
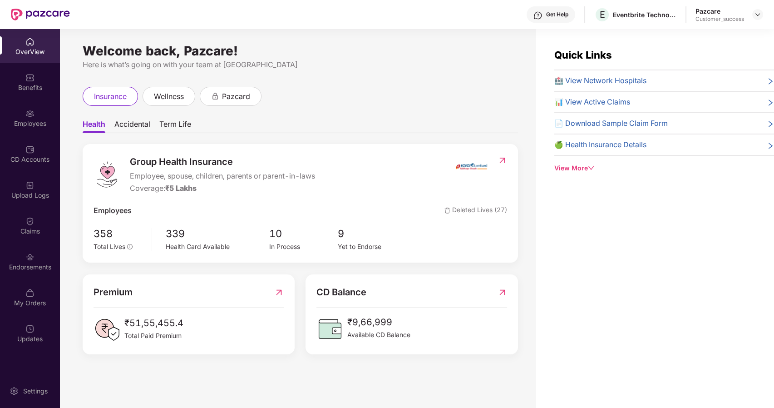
click at [28, 249] on div "Endorsements" at bounding box center [30, 261] width 60 height 34
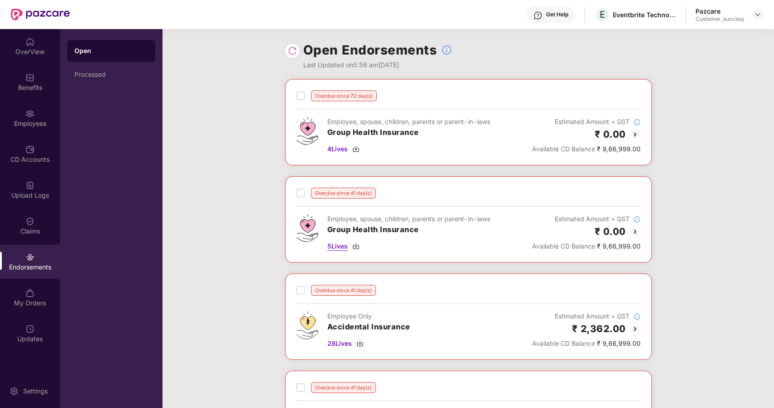
click at [331, 245] on span "5 Lives" at bounding box center [337, 246] width 20 height 10
click at [330, 147] on span "4 Lives" at bounding box center [337, 149] width 20 height 10
click at [760, 14] on img at bounding box center [757, 14] width 7 height 7
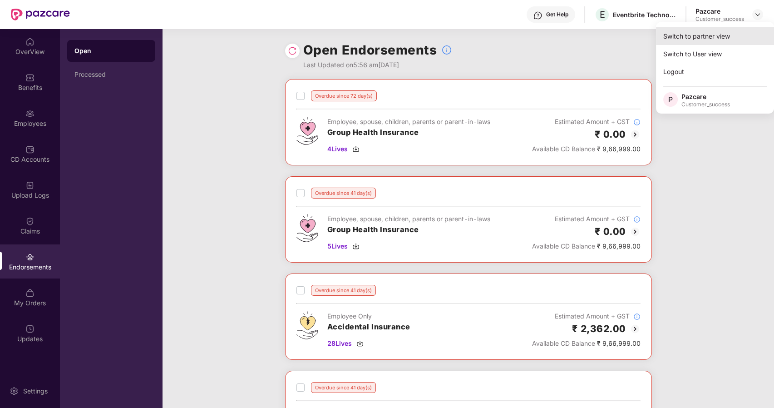
click at [696, 40] on div "Switch to partner view" at bounding box center [715, 36] width 118 height 18
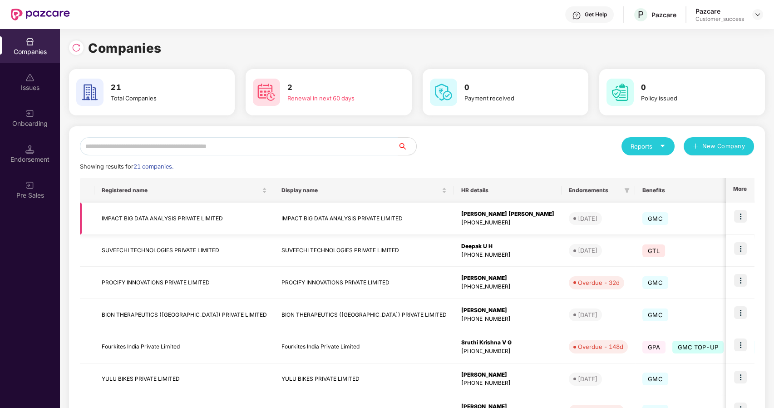
click at [740, 216] on img at bounding box center [740, 216] width 13 height 13
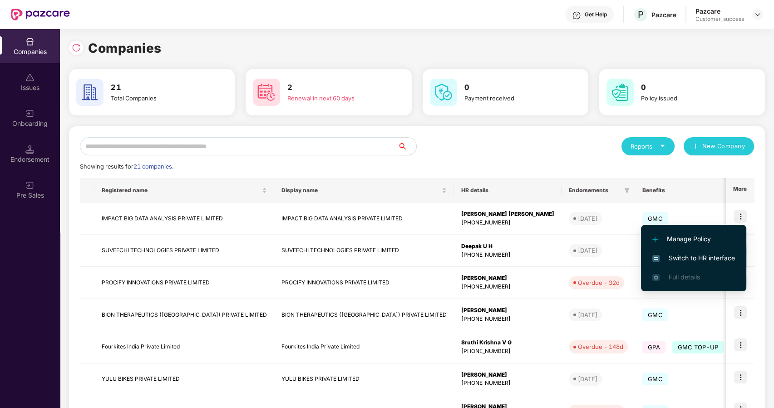
click at [694, 251] on li "Switch to HR interface" at bounding box center [693, 257] width 105 height 19
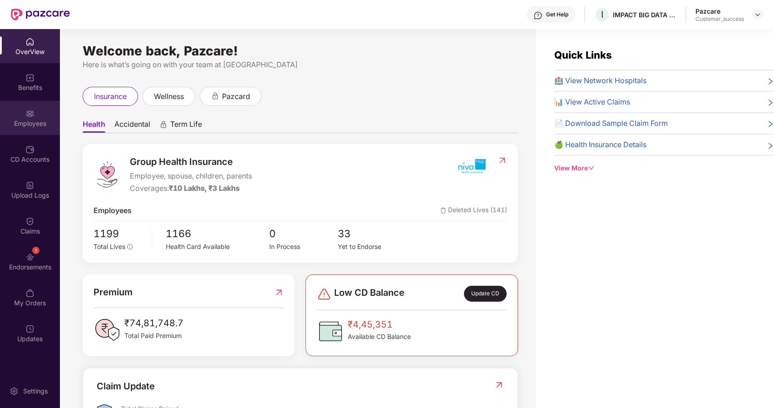
click at [30, 120] on div "Employees" at bounding box center [30, 123] width 60 height 9
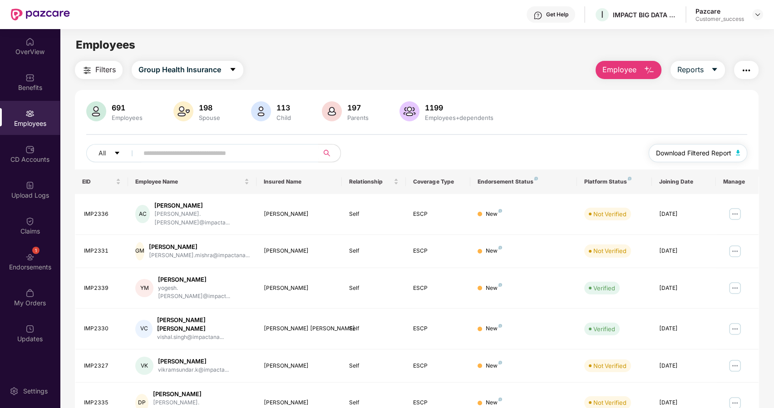
click at [697, 152] on span "Download Filtered Report" at bounding box center [693, 153] width 75 height 10
click at [752, 15] on div "Pazcare Customer_success" at bounding box center [730, 15] width 68 height 16
click at [760, 15] on img at bounding box center [757, 14] width 7 height 7
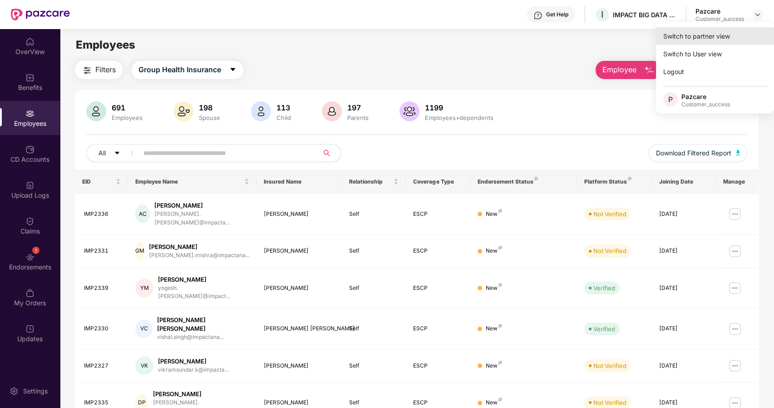
click at [707, 31] on div "Switch to partner view" at bounding box center [715, 36] width 118 height 18
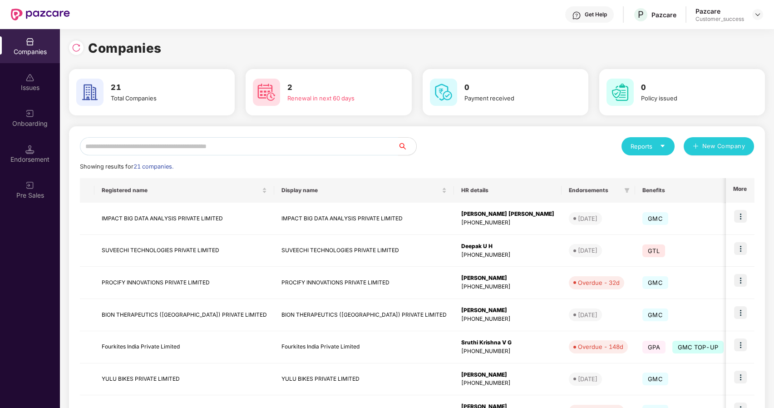
click at [98, 149] on input "text" at bounding box center [239, 146] width 318 height 18
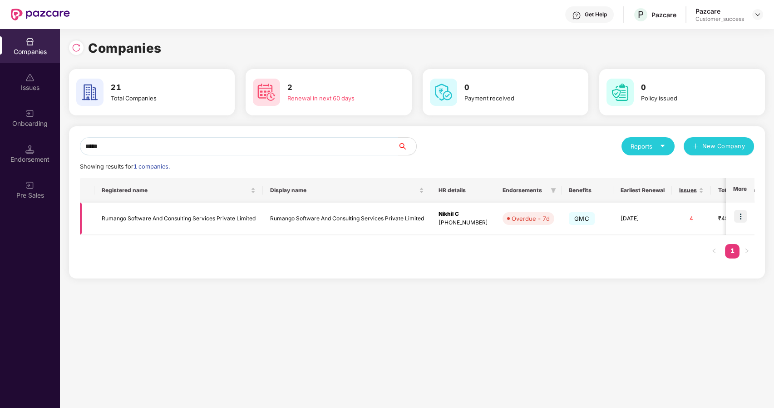
type input "*****"
click at [113, 212] on td "Rumango Software And Consulting Services Private Limited" at bounding box center [178, 219] width 169 height 32
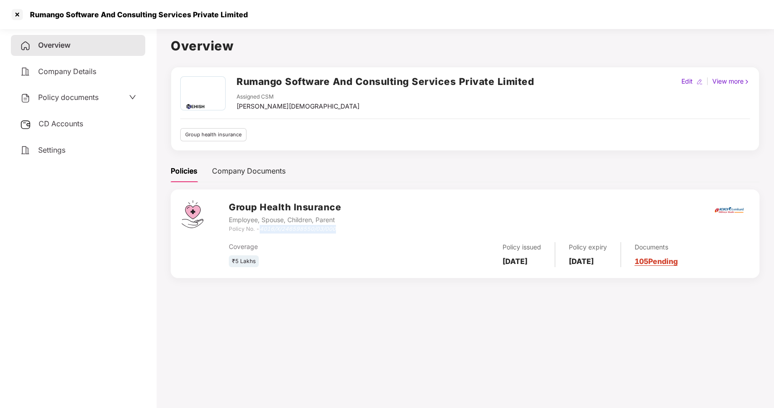
drag, startPoint x: 338, startPoint y: 230, endPoint x: 262, endPoint y: 232, distance: 76.3
click at [262, 232] on div "Policy No. - 4016/X/246598550/03/000" at bounding box center [285, 229] width 112 height 9
copy icon "4016/X/246598550/03/000"
